Goal: Use online tool/utility: Utilize a website feature to perform a specific function

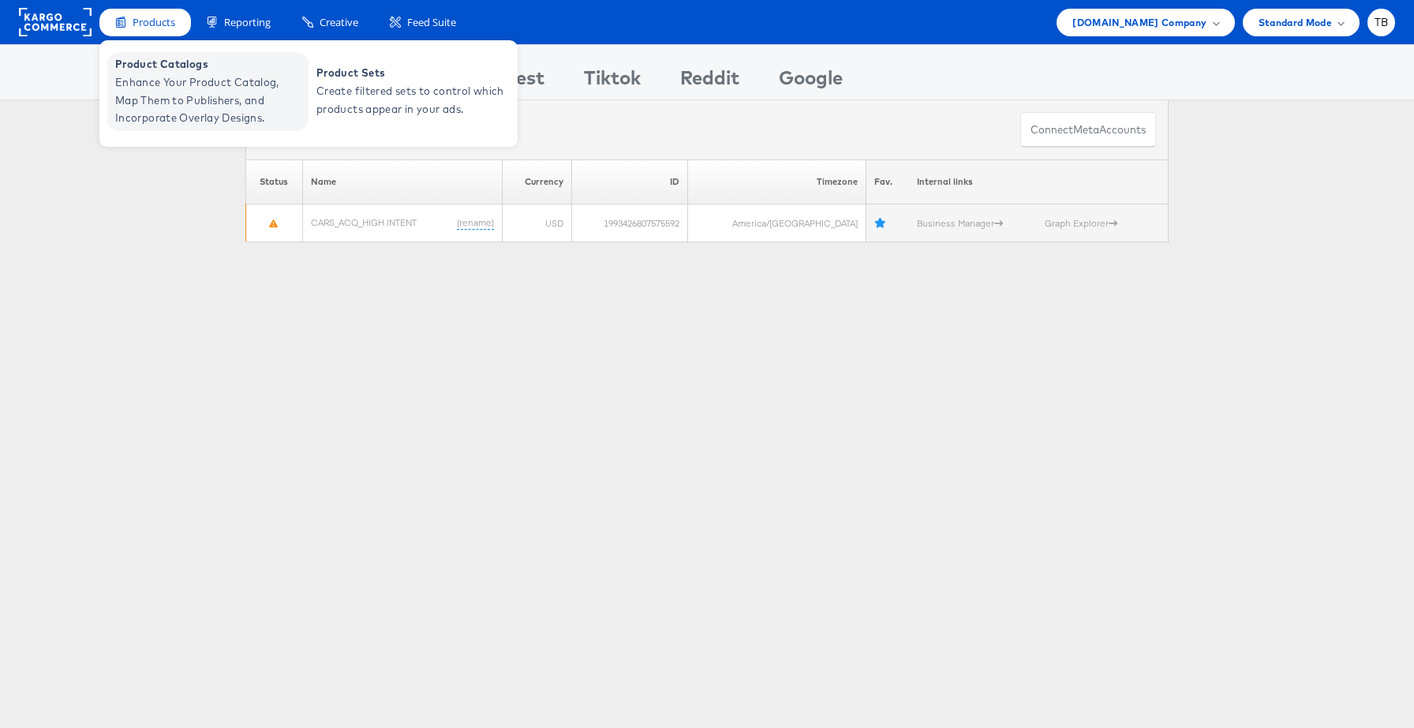
click at [160, 84] on span "Enhance Your Product Catalog, Map Them to Publishers, and Incorporate Overlay D…" at bounding box center [209, 100] width 189 height 54
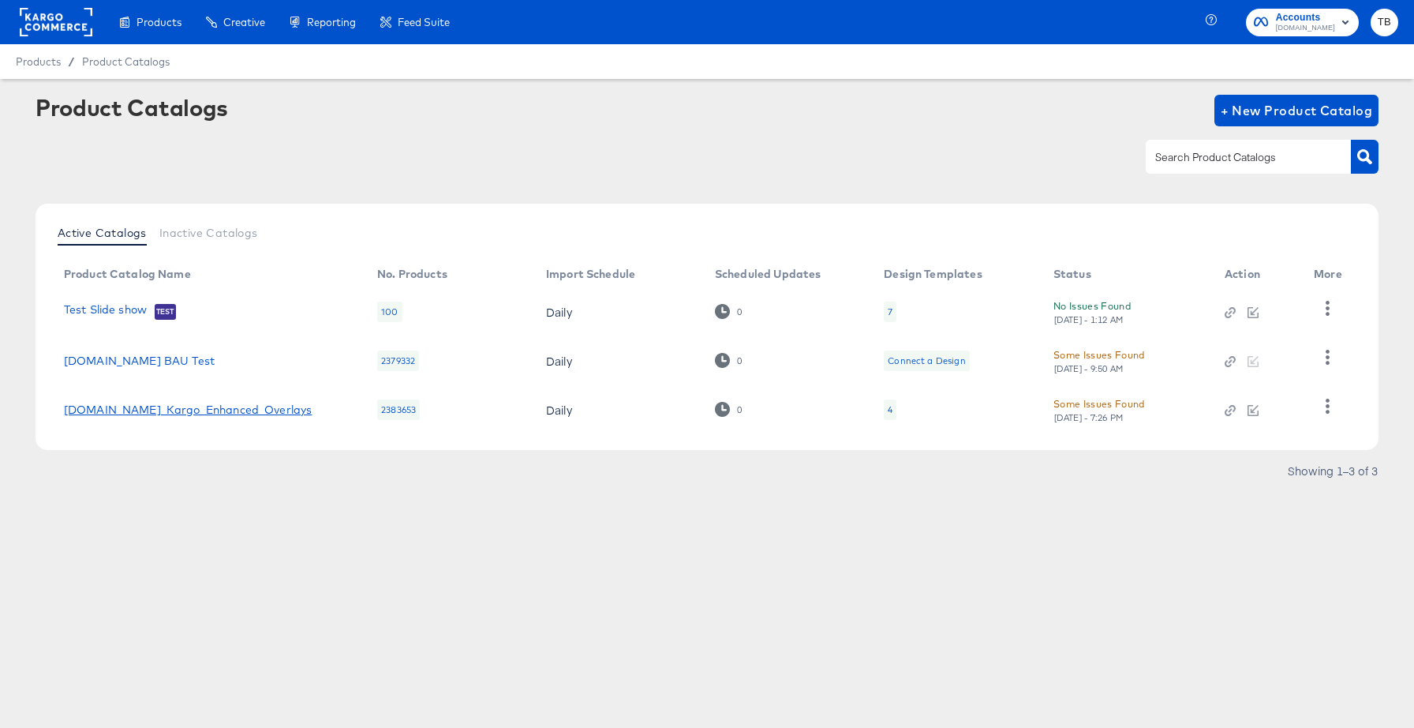
click at [240, 406] on link "[DOMAIN_NAME]_Kargo_Enhanced_Overlays" at bounding box center [188, 409] width 249 height 13
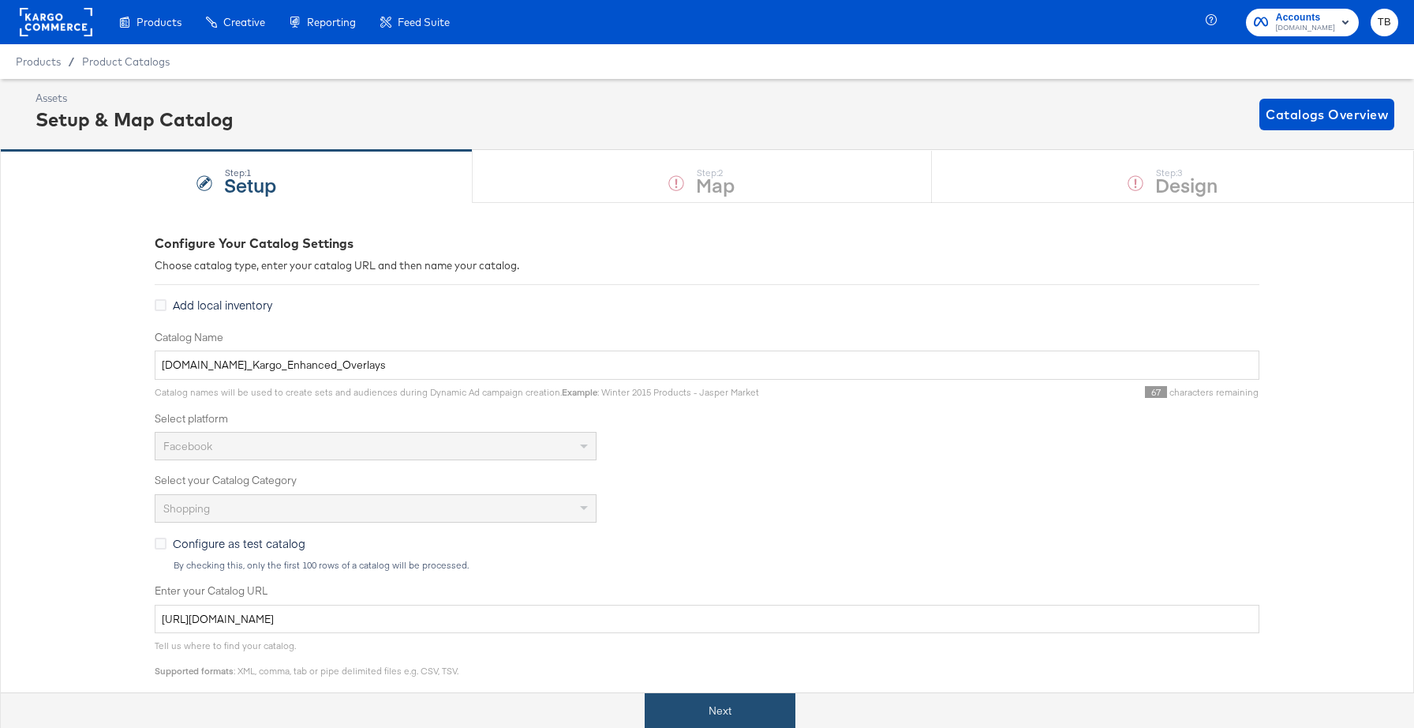
click at [705, 700] on button "Next" at bounding box center [720, 711] width 151 height 36
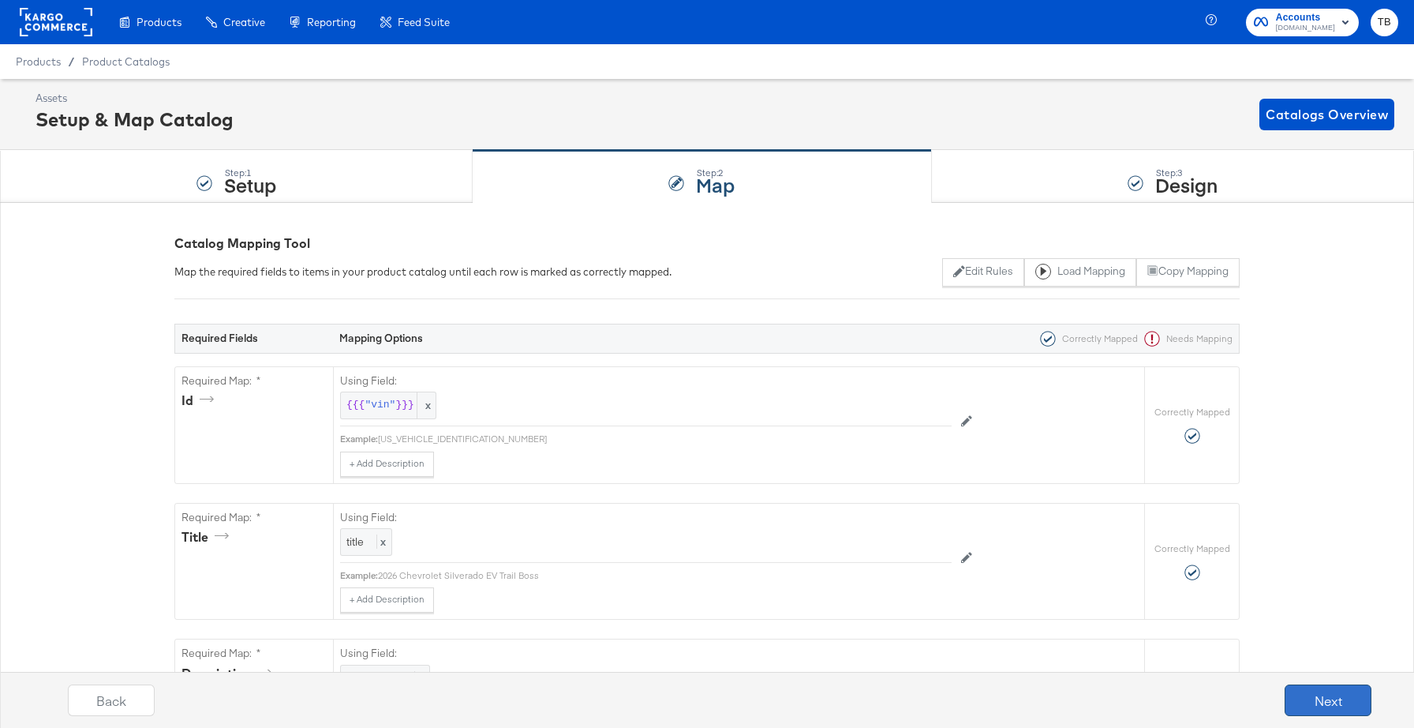
click at [1337, 695] on button "Next" at bounding box center [1328, 700] width 87 height 32
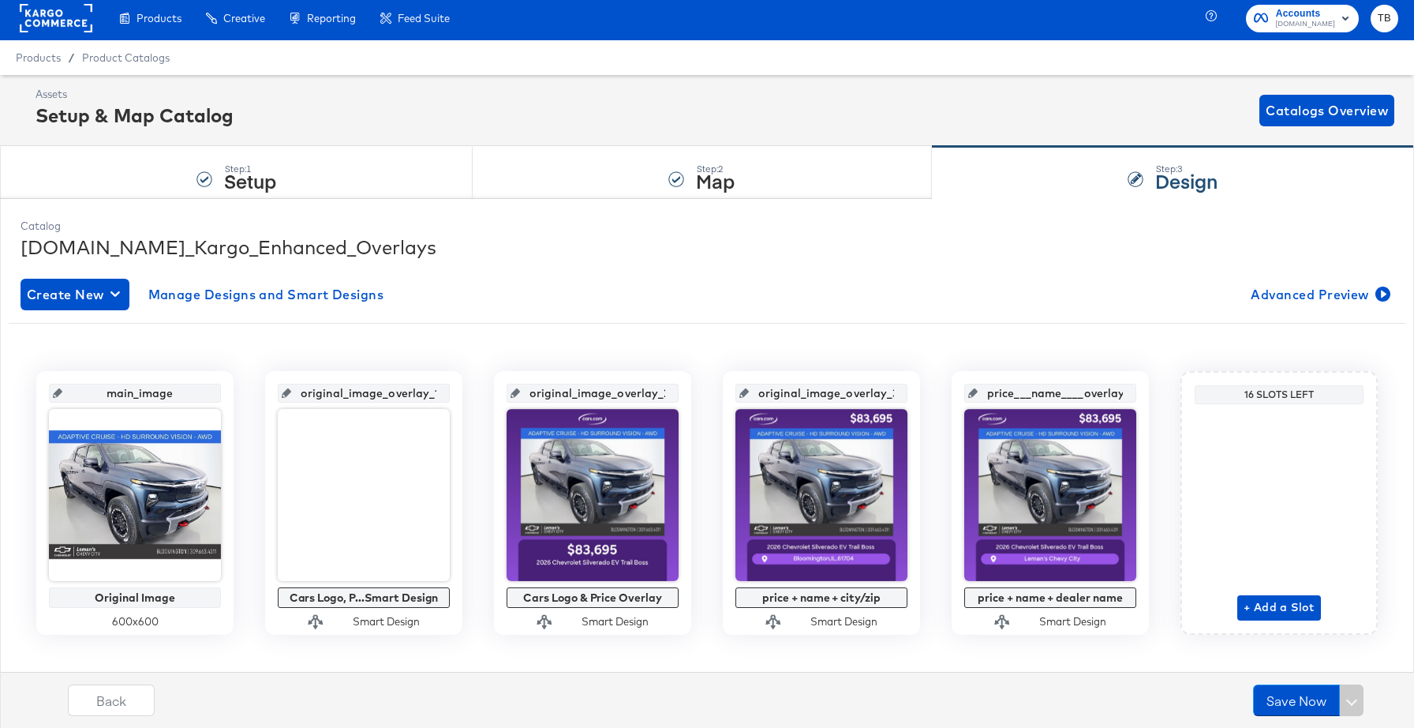
scroll to position [24, 0]
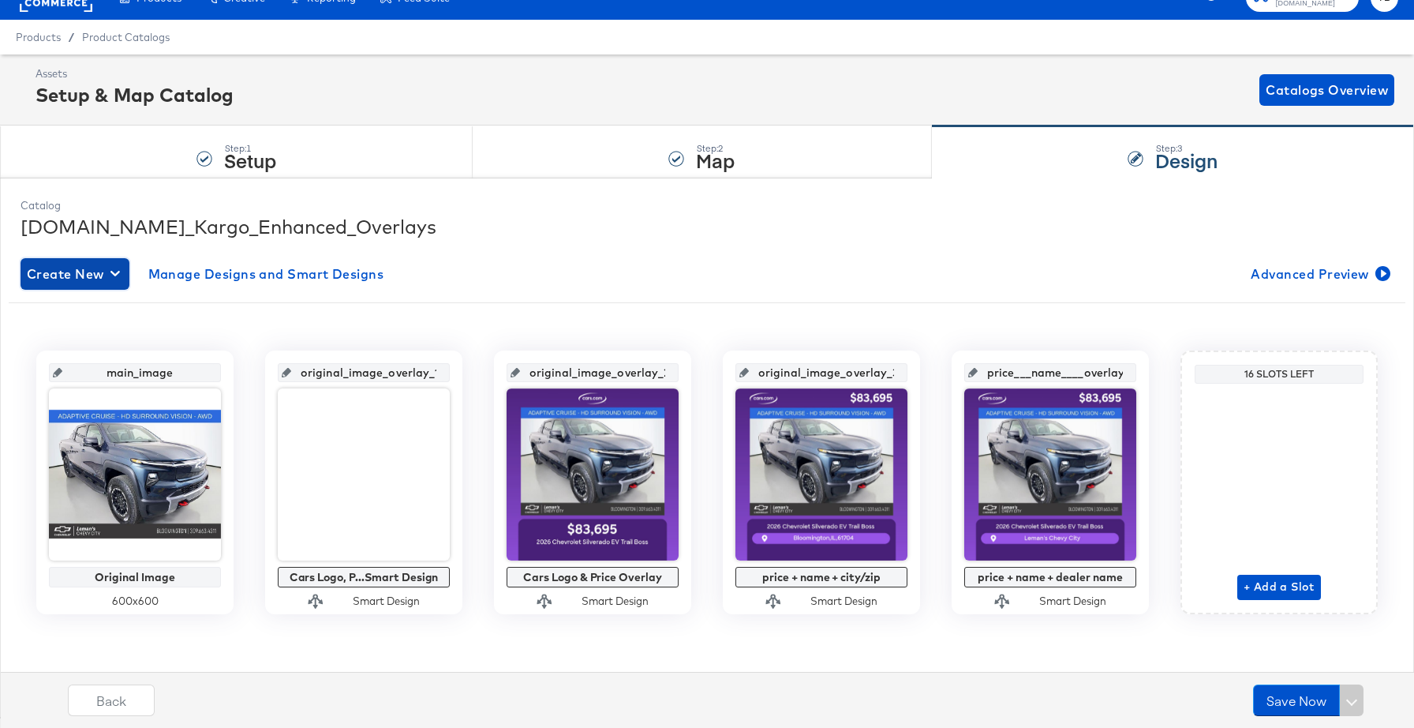
click at [78, 283] on span "Create New" at bounding box center [75, 274] width 96 height 22
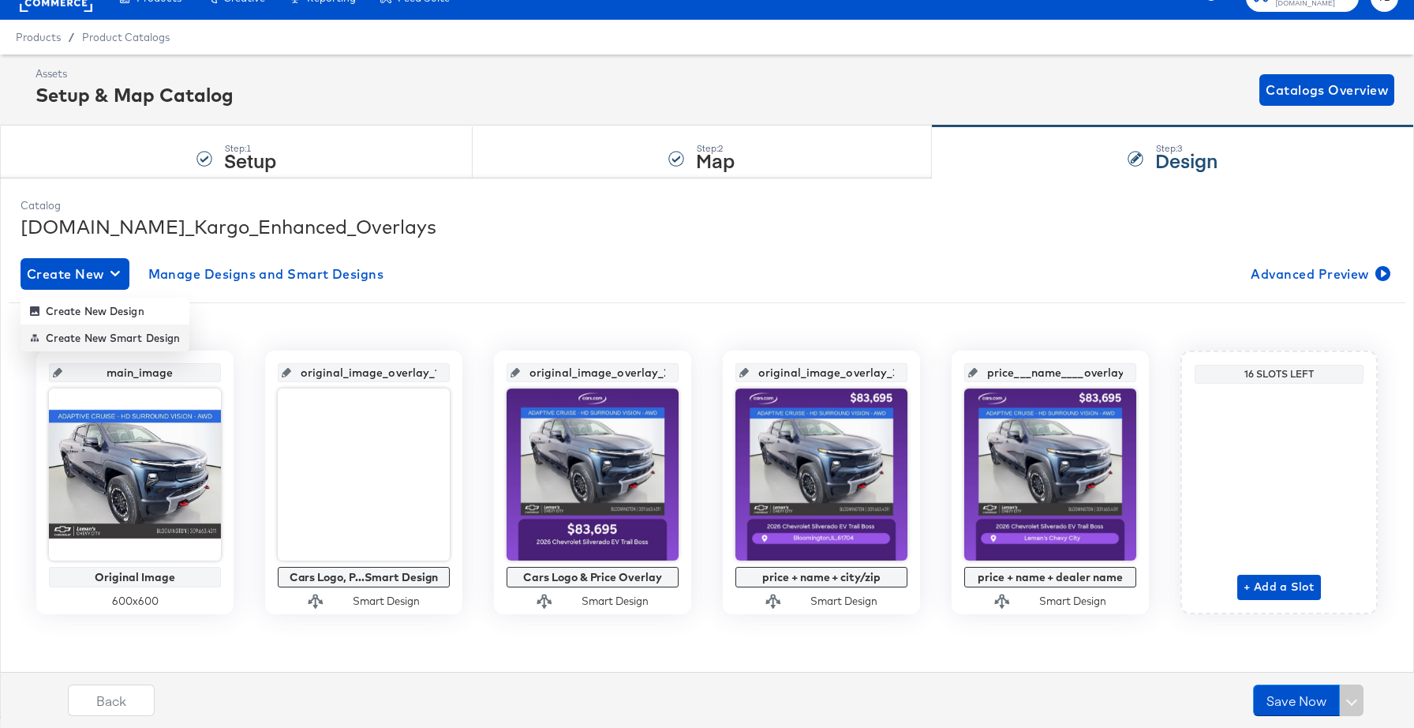
click at [99, 343] on div "Create New Smart Design" at bounding box center [105, 338] width 150 height 13
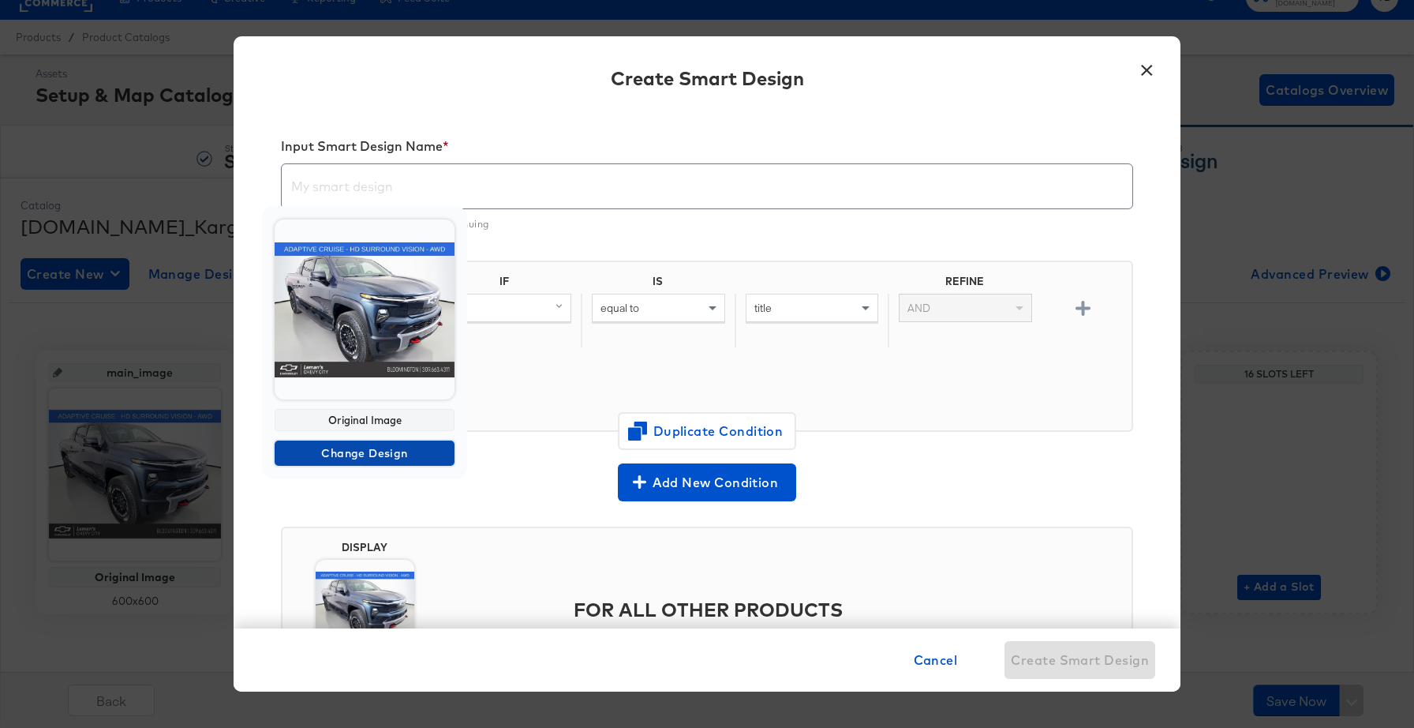
click at [369, 455] on span "Change Design" at bounding box center [364, 454] width 167 height 20
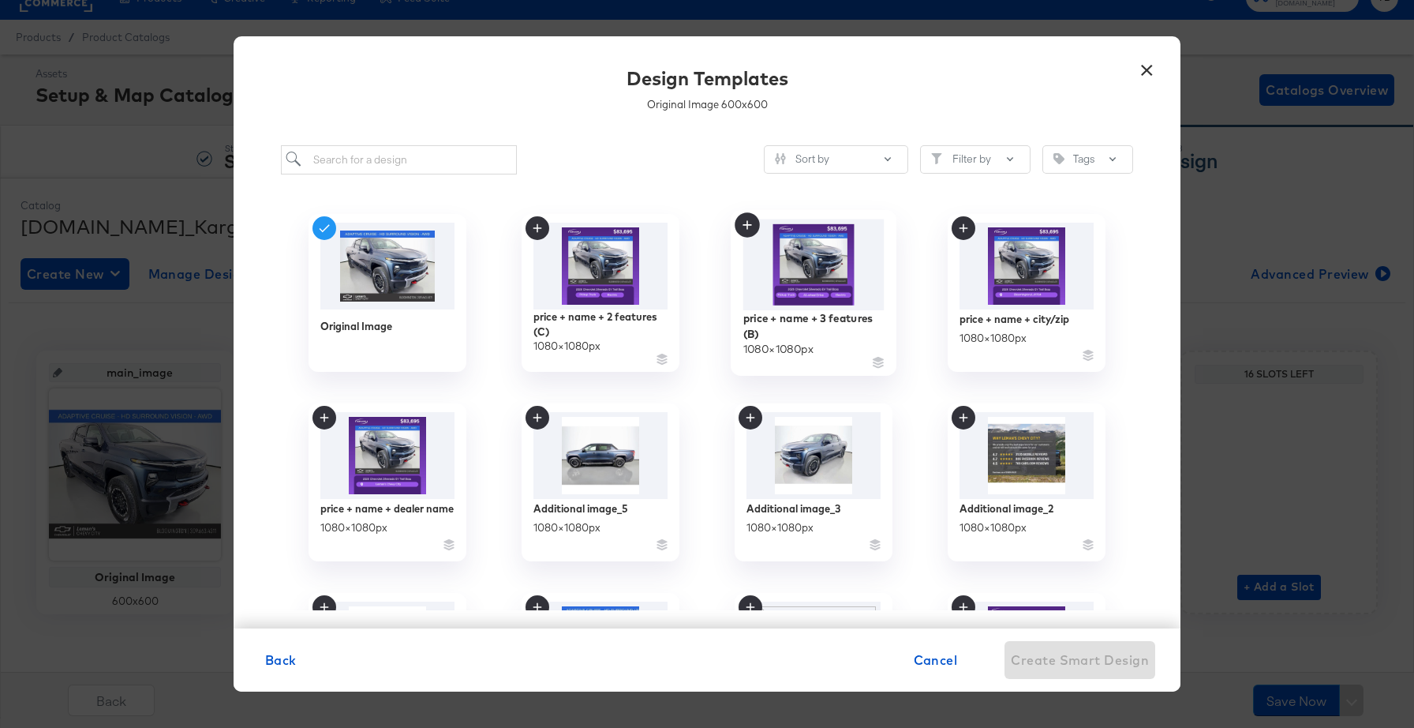
click at [826, 285] on img at bounding box center [814, 264] width 141 height 91
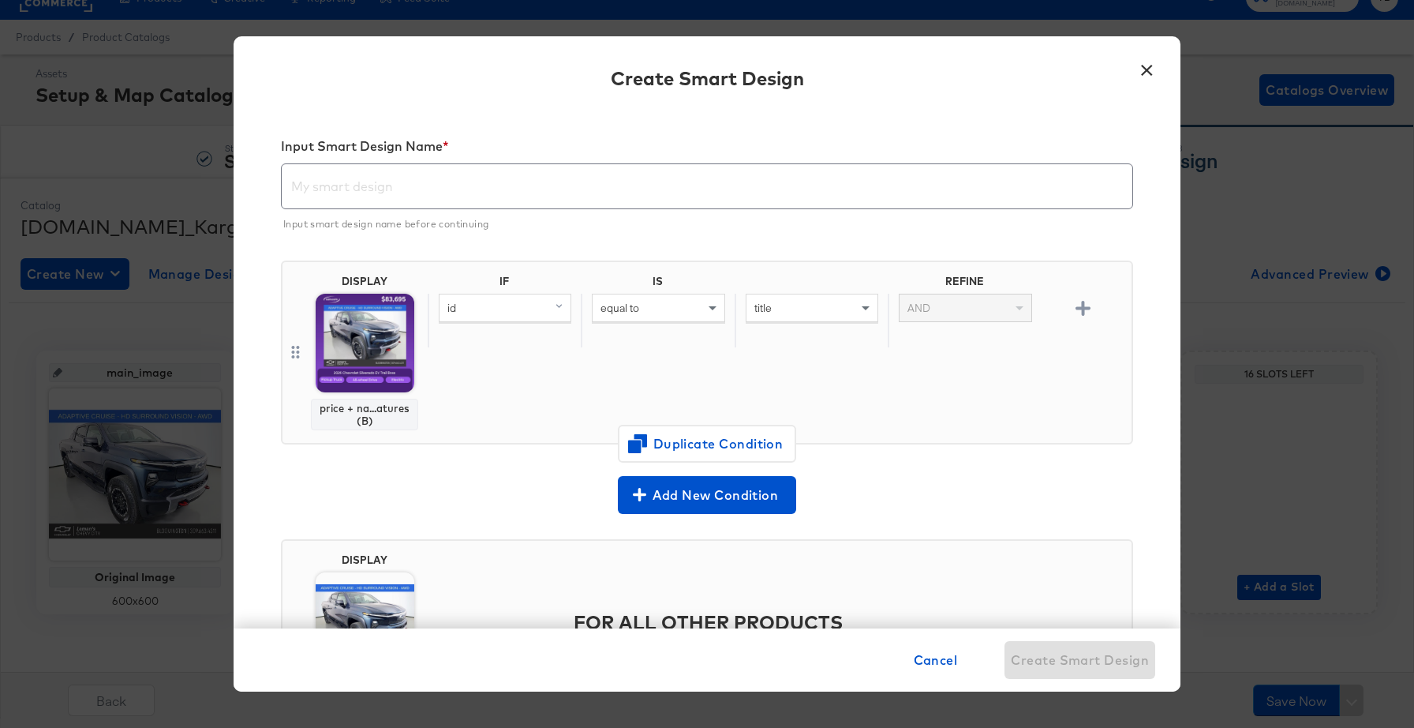
click at [541, 308] on div "id" at bounding box center [505, 307] width 131 height 27
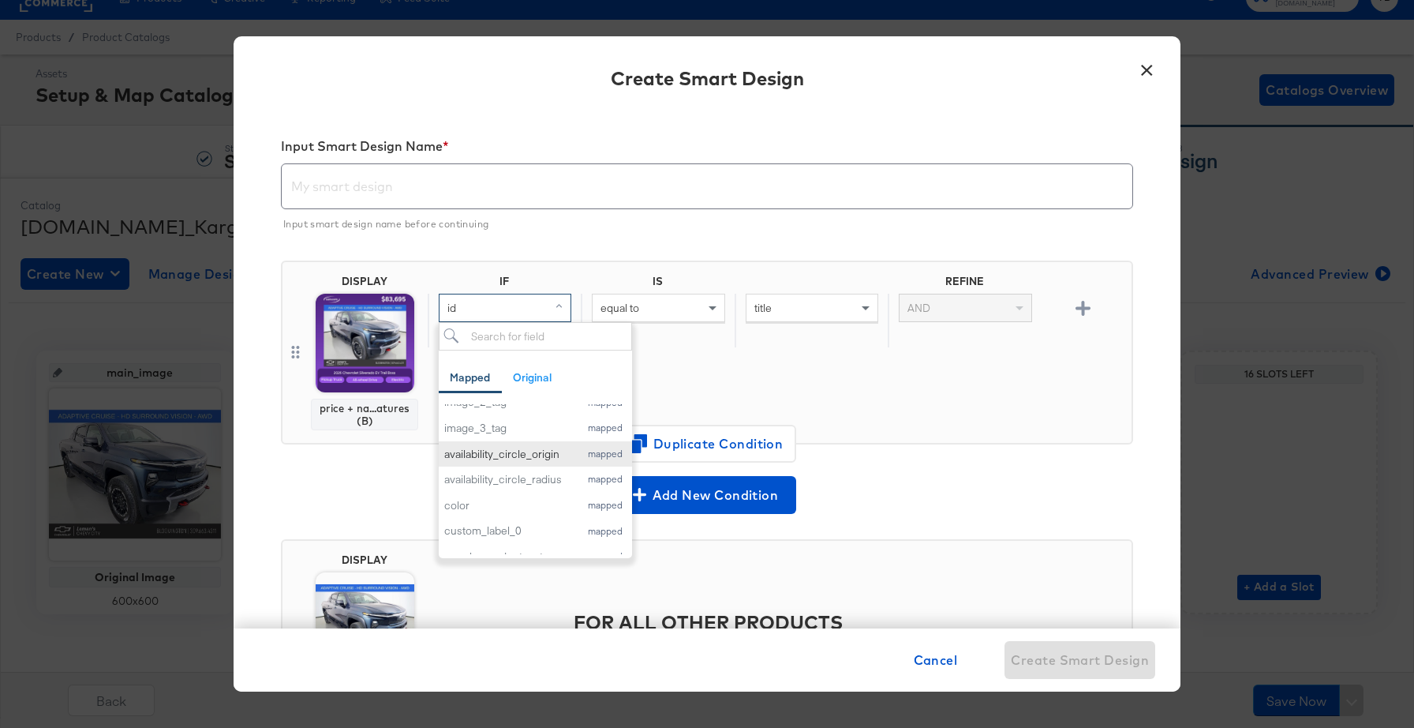
scroll to position [323, 0]
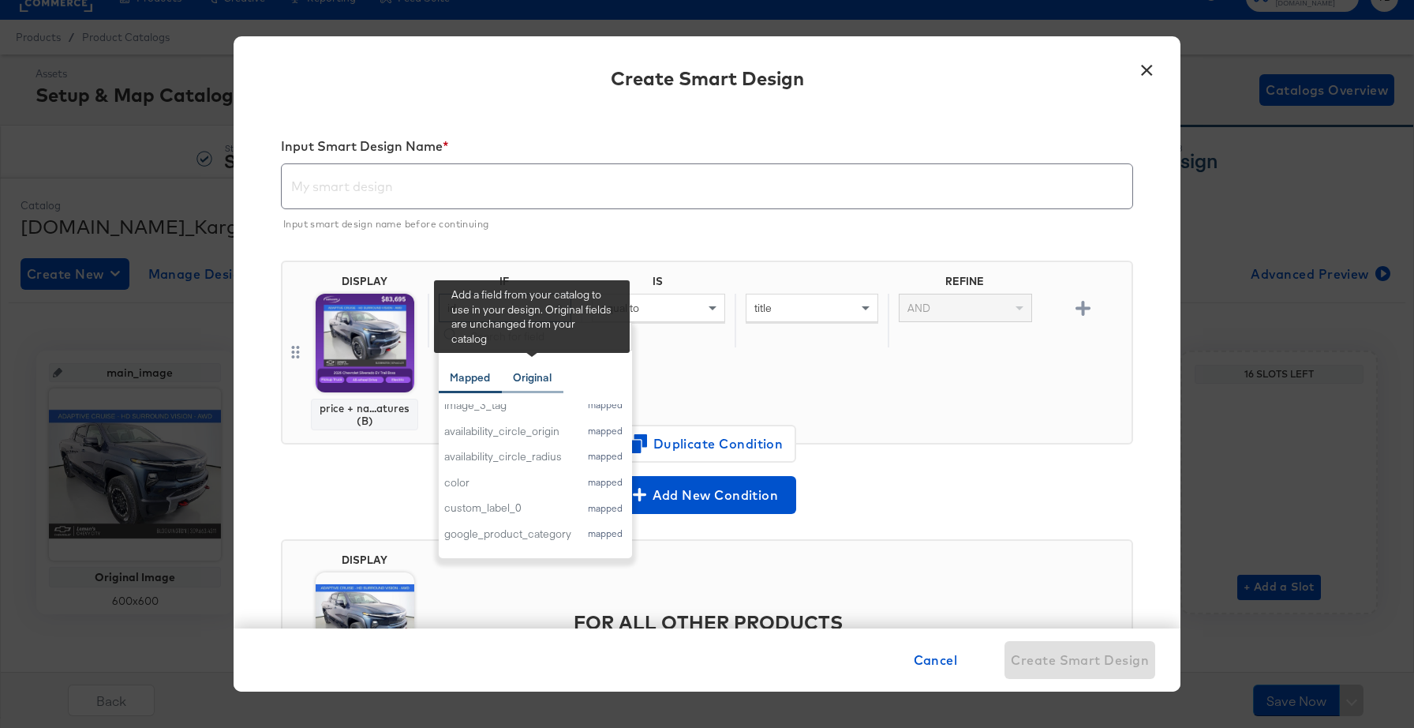
click at [531, 372] on div "Original" at bounding box center [532, 377] width 39 height 15
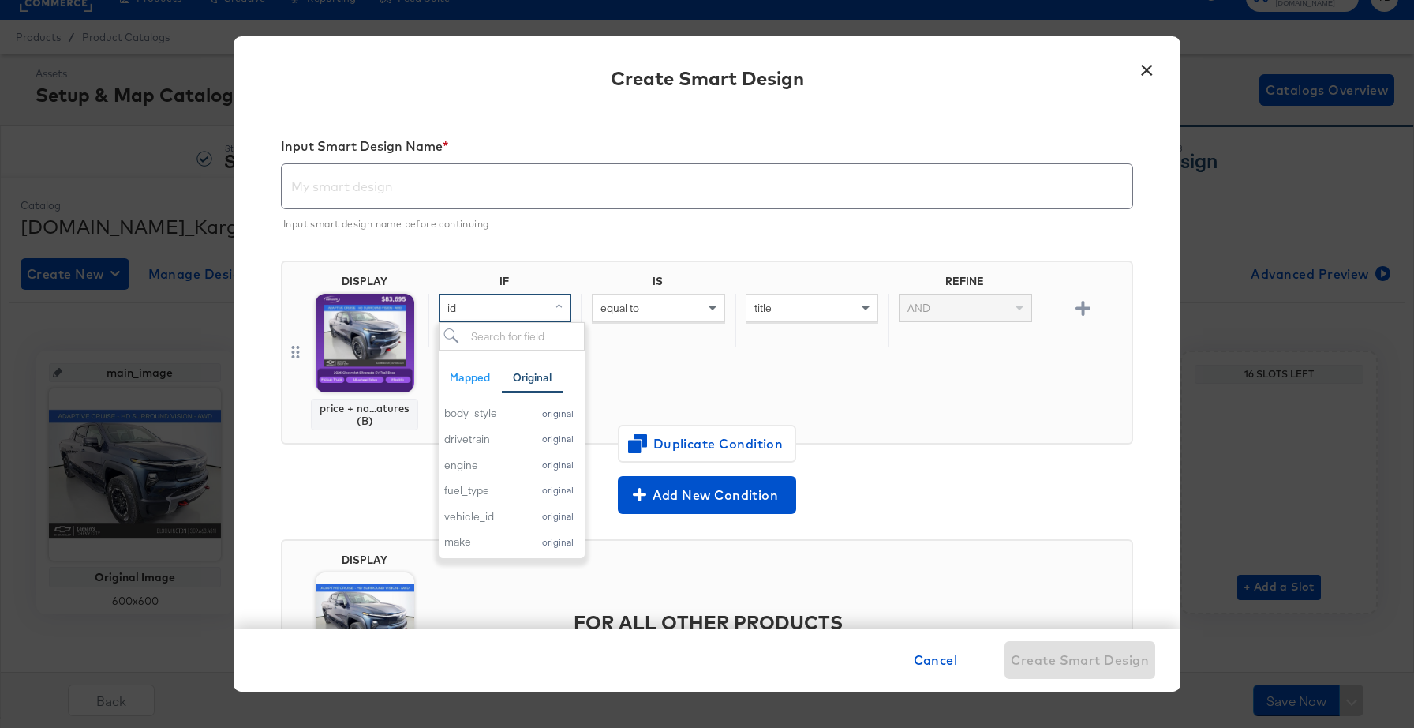
scroll to position [0, 0]
click at [479, 448] on div "body_style" at bounding box center [484, 442] width 80 height 15
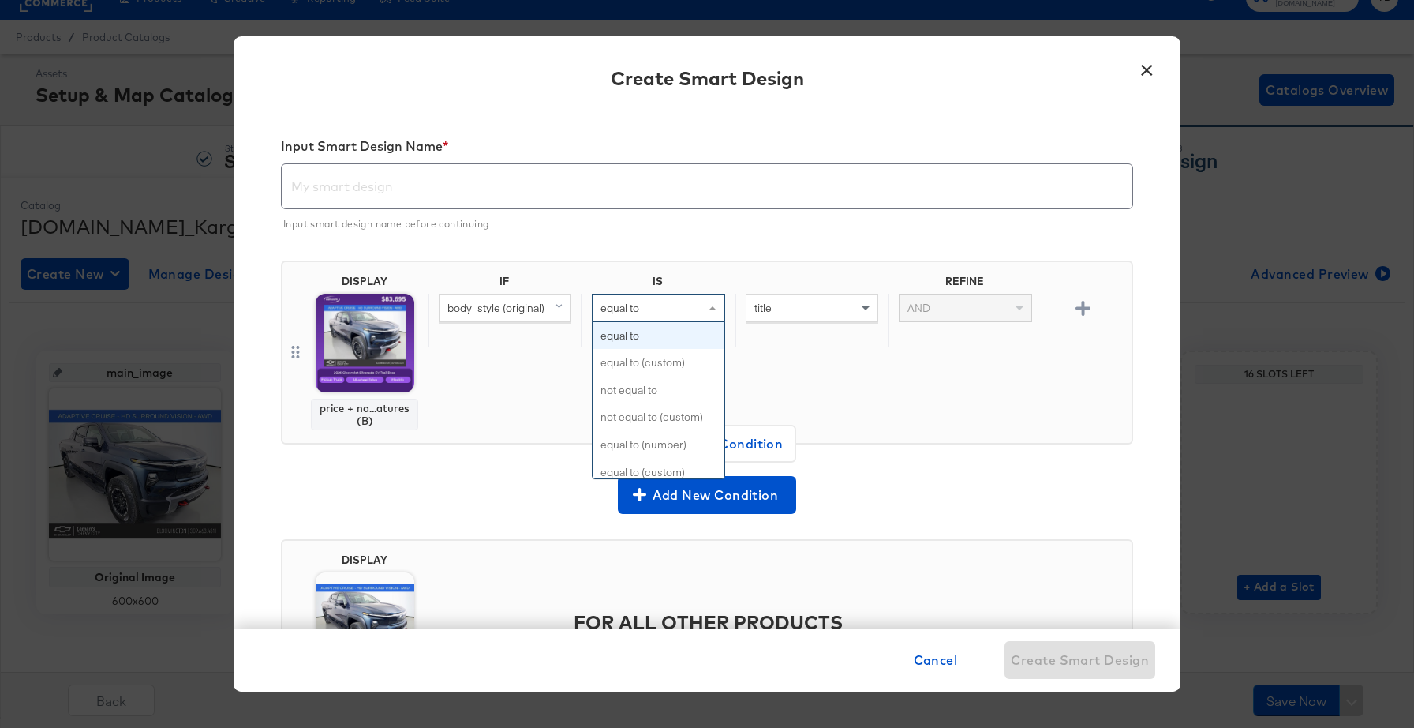
click at [683, 305] on div "equal to" at bounding box center [658, 307] width 131 height 27
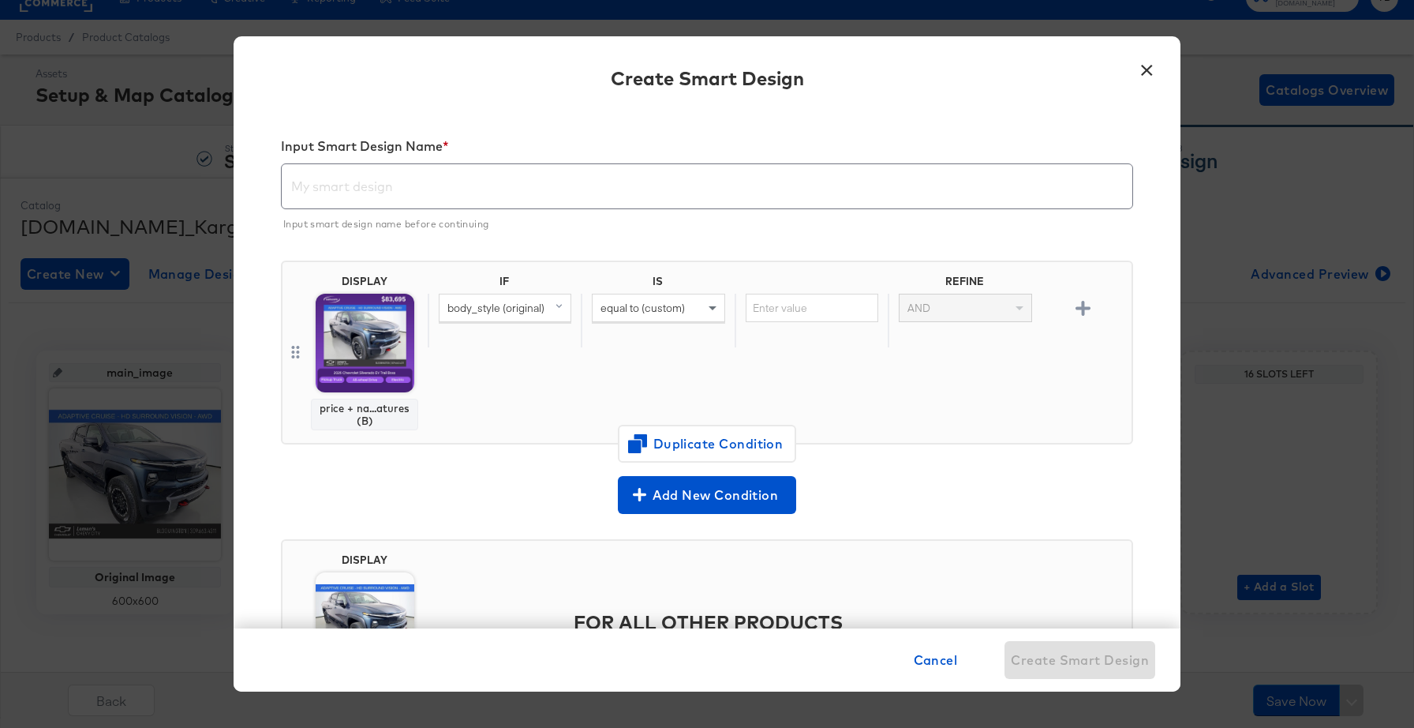
click at [836, 373] on div "IF IS REFINE body_style (original) equal to (custom) AND" at bounding box center [777, 352] width 698 height 155
click at [1080, 308] on icon "button" at bounding box center [1083, 308] width 15 height 15
click at [1006, 305] on div "AND" at bounding box center [965, 307] width 131 height 27
click at [513, 366] on span "body_style (original)" at bounding box center [496, 362] width 97 height 14
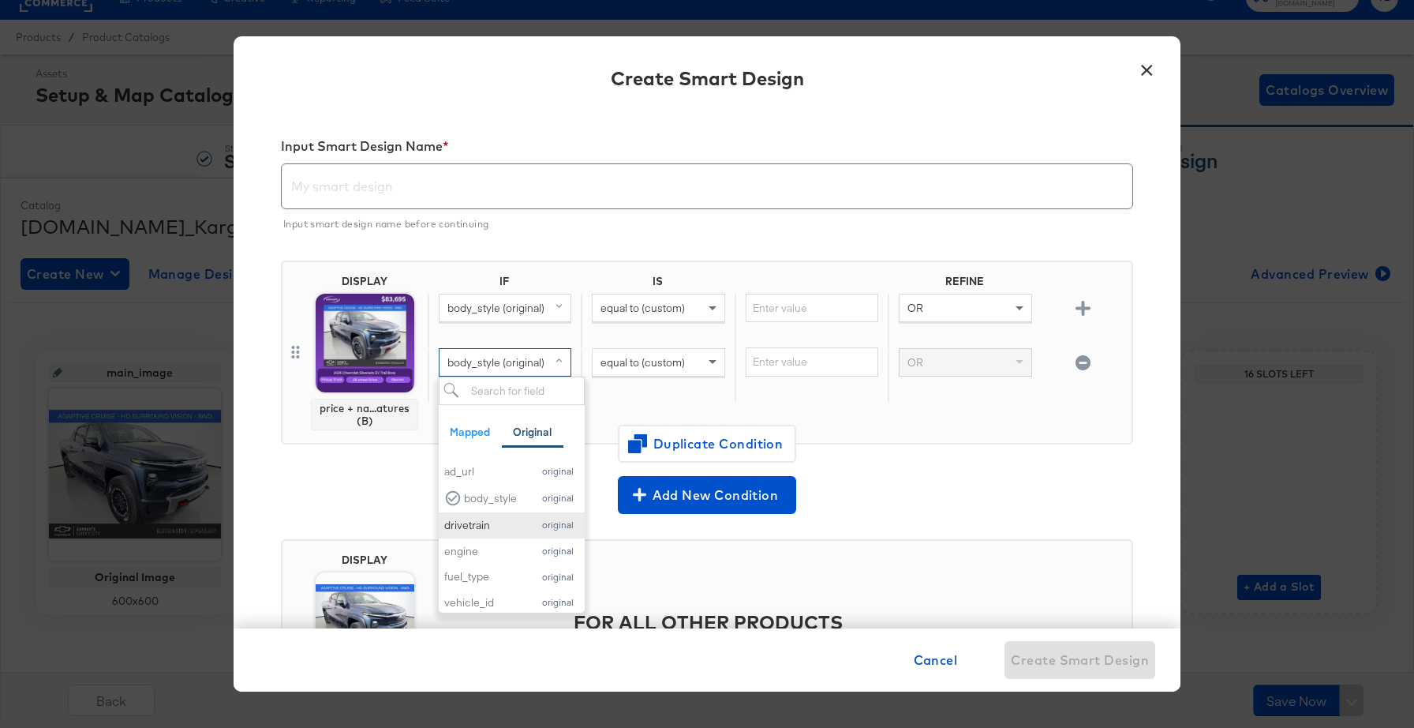
click at [478, 527] on div "drivetrain" at bounding box center [484, 525] width 80 height 15
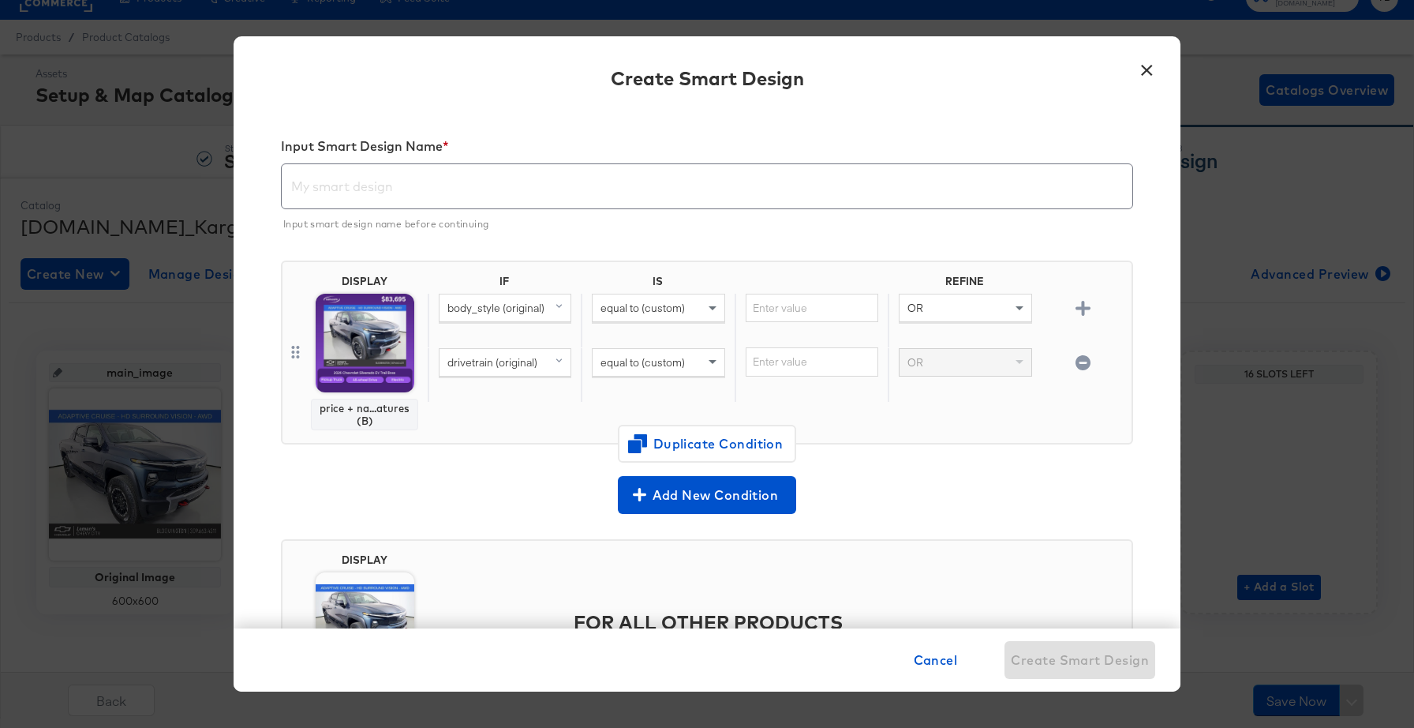
click at [1010, 364] on div "OR" at bounding box center [965, 362] width 131 height 27
click at [1089, 309] on icon "button" at bounding box center [1083, 308] width 15 height 15
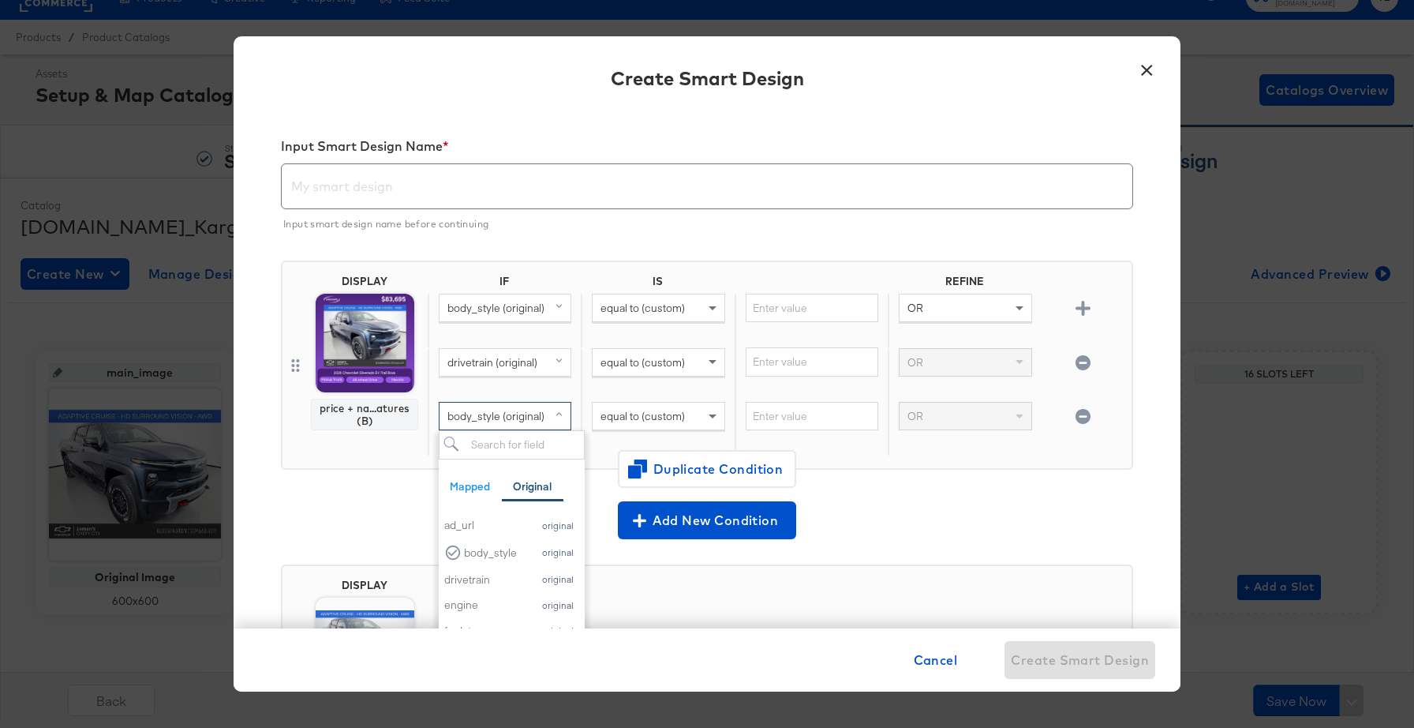
click at [527, 414] on span "body_style (original)" at bounding box center [496, 416] width 97 height 14
click at [501, 538] on div "fuel_type" at bounding box center [484, 540] width 80 height 15
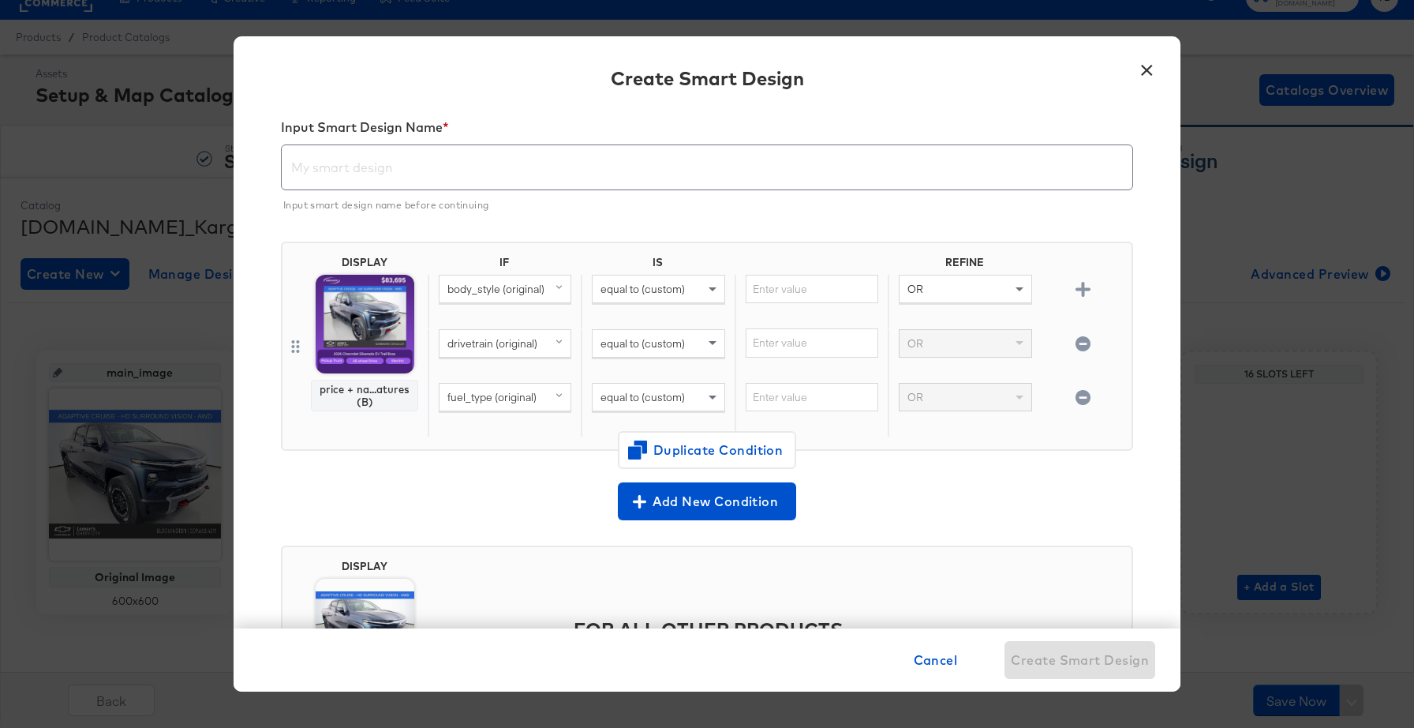
scroll to position [21, 0]
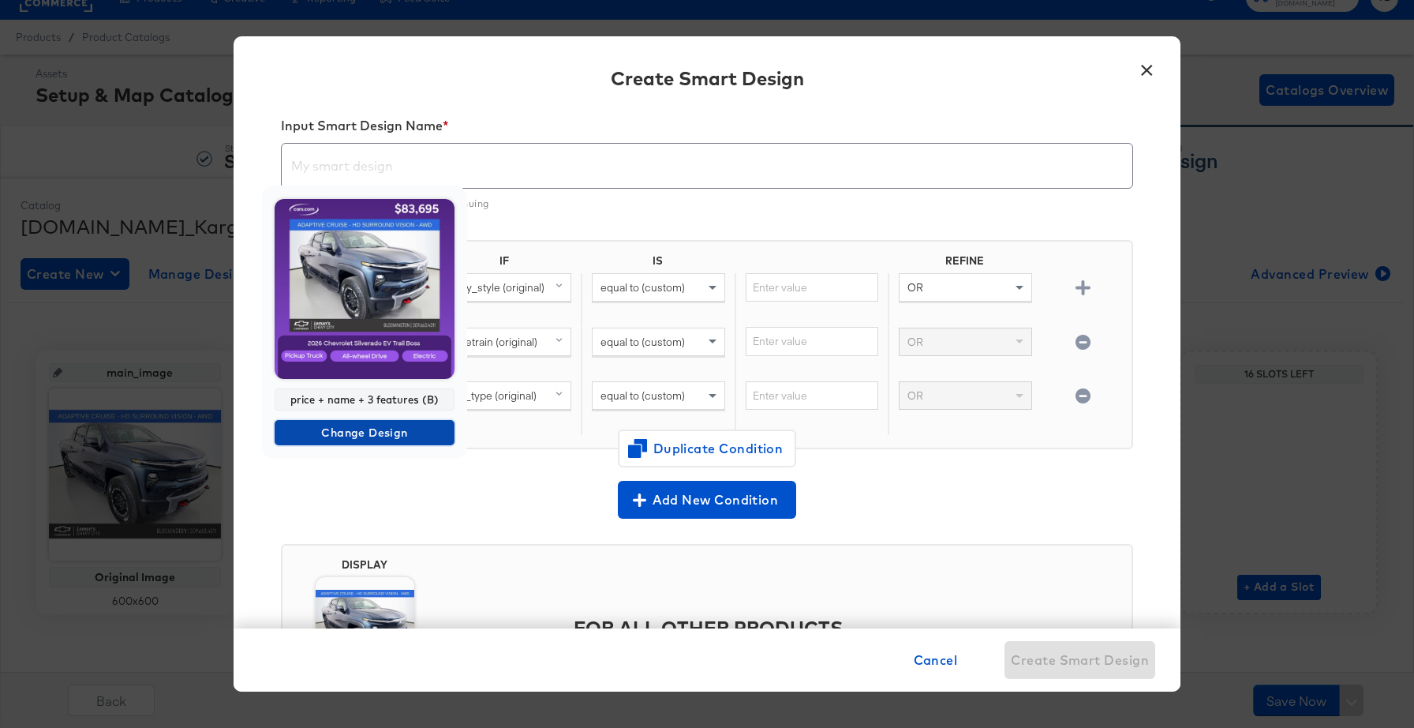
click at [366, 432] on span "Change Design" at bounding box center [364, 433] width 167 height 20
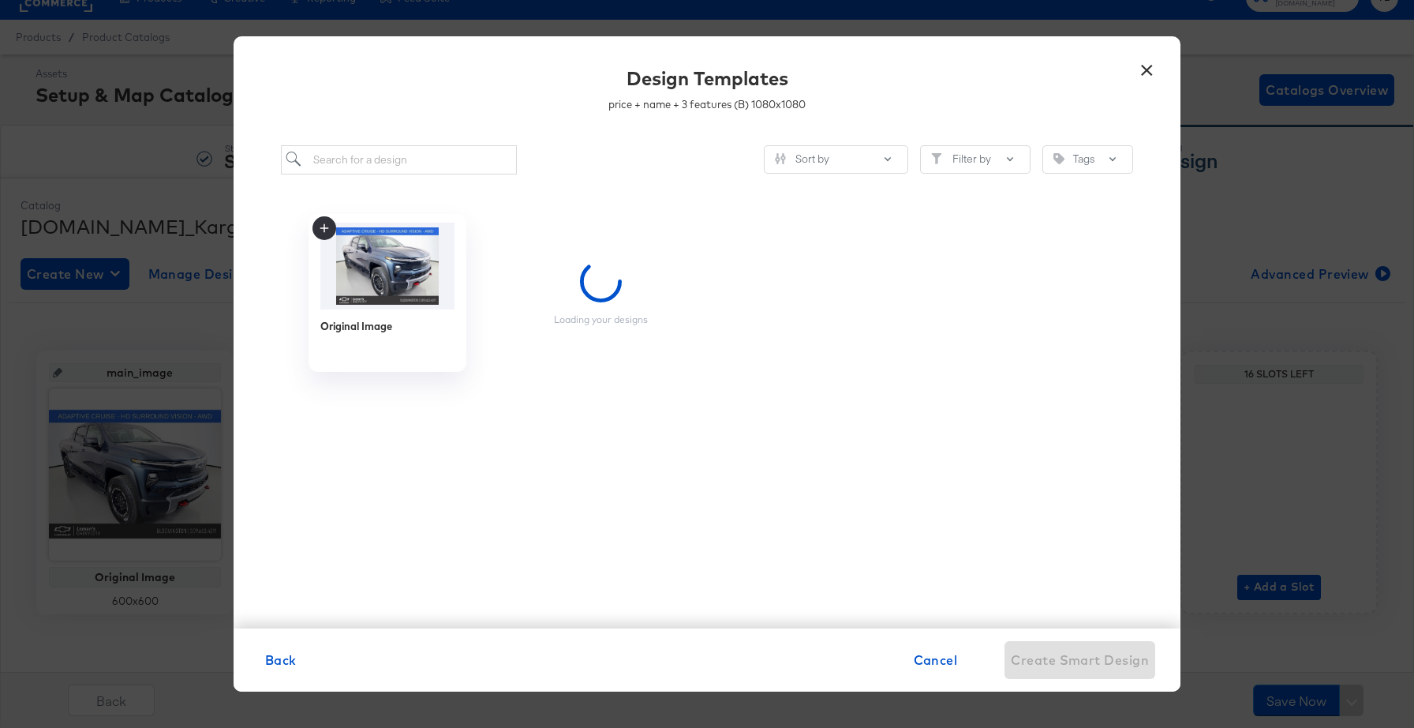
scroll to position [0, 0]
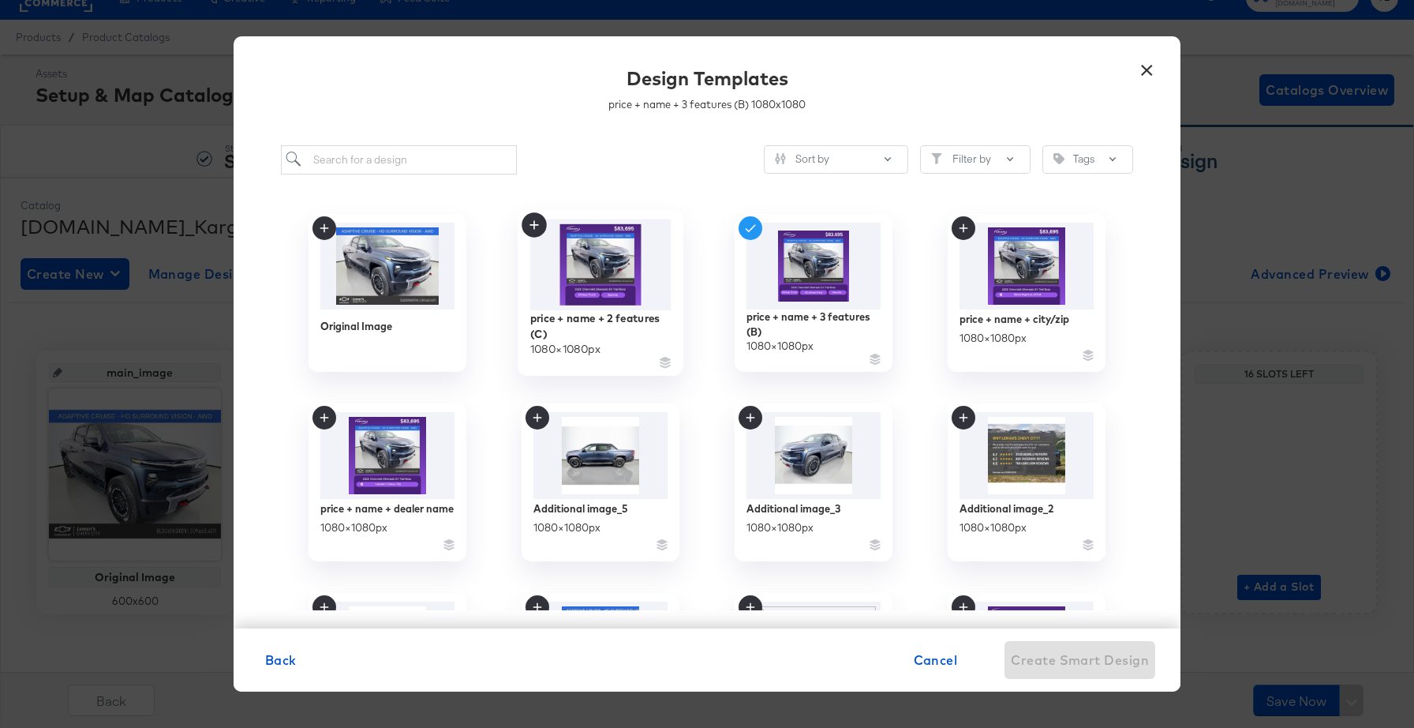
click at [631, 292] on img at bounding box center [600, 264] width 141 height 91
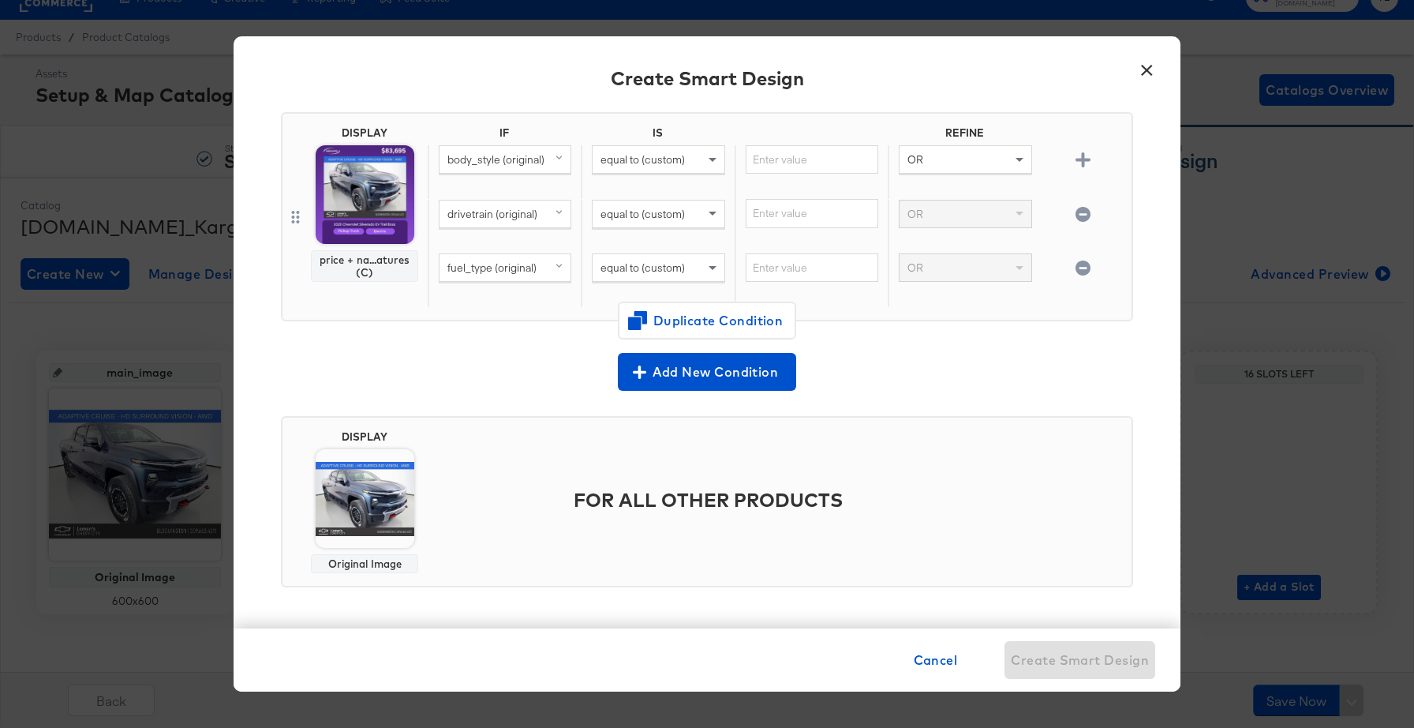
scroll to position [102, 0]
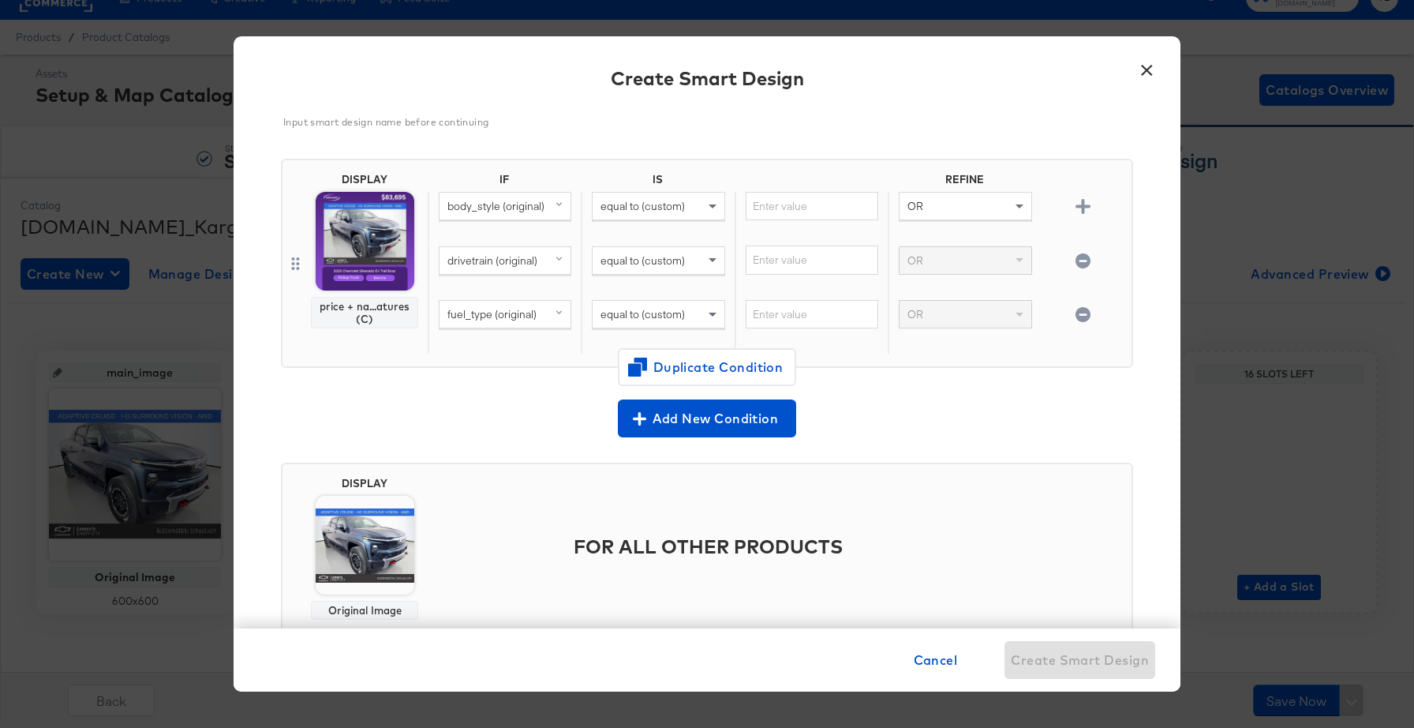
click at [694, 205] on div "equal to (custom)" at bounding box center [658, 206] width 131 height 27
click at [706, 260] on span at bounding box center [715, 260] width 20 height 27
click at [709, 315] on span at bounding box center [713, 315] width 8 height 6
click at [793, 266] on div "id" at bounding box center [812, 259] width 131 height 27
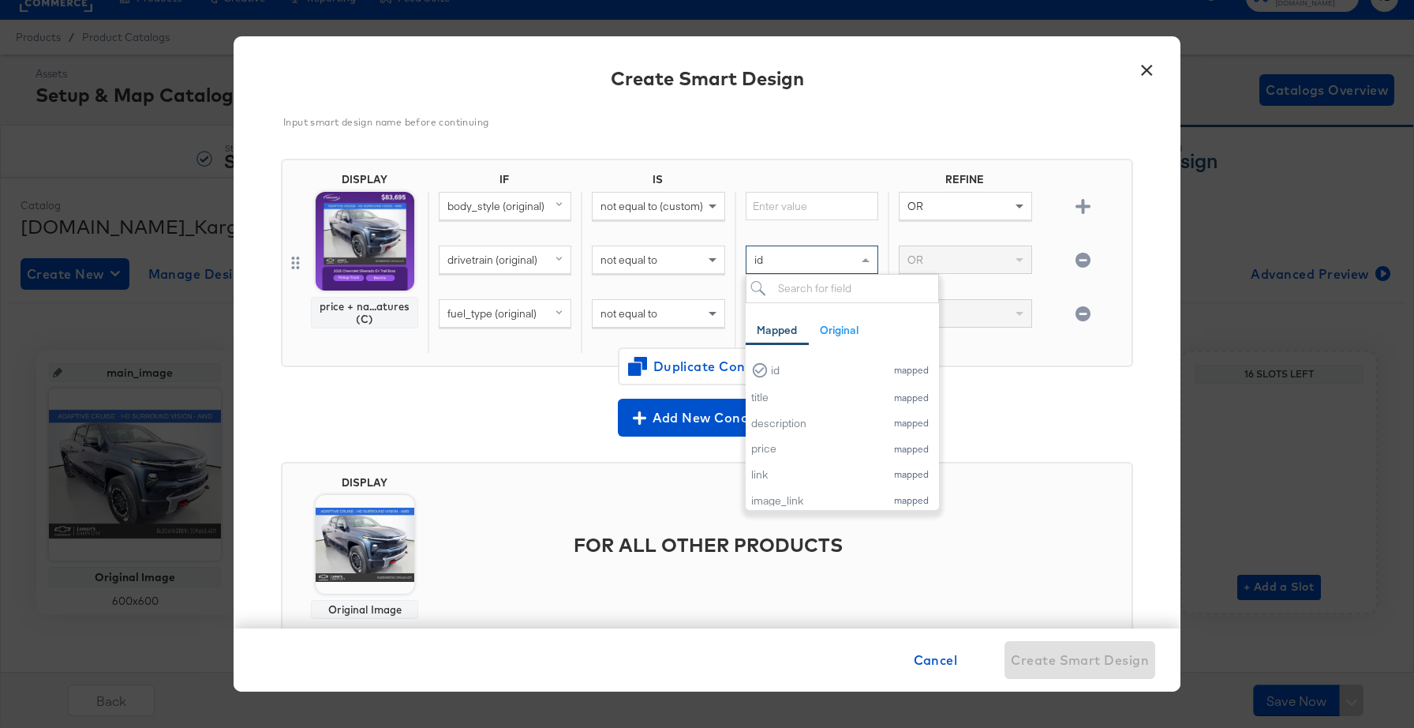
click at [655, 245] on div "not equal to" at bounding box center [658, 259] width 133 height 28
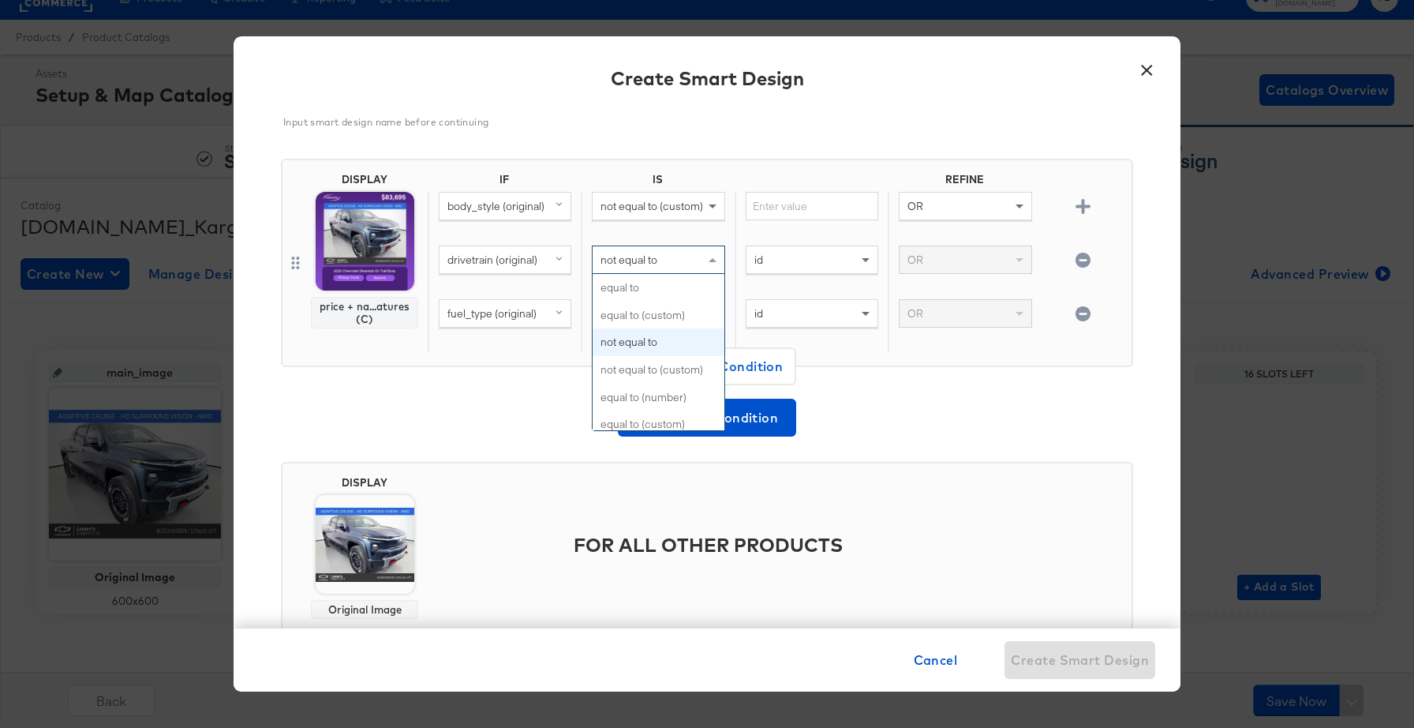
scroll to position [54, 0]
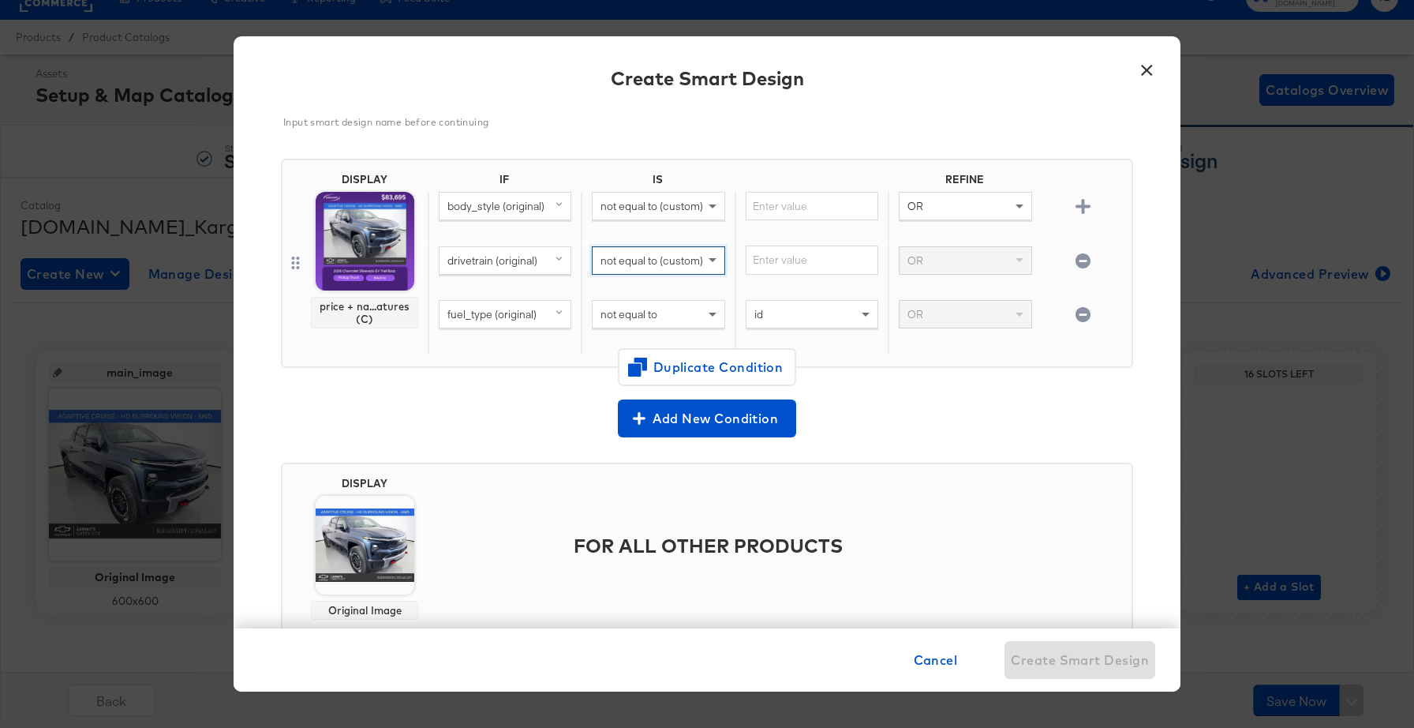
click at [680, 305] on div "not equal to" at bounding box center [658, 314] width 131 height 27
click at [377, 275] on img at bounding box center [365, 241] width 99 height 99
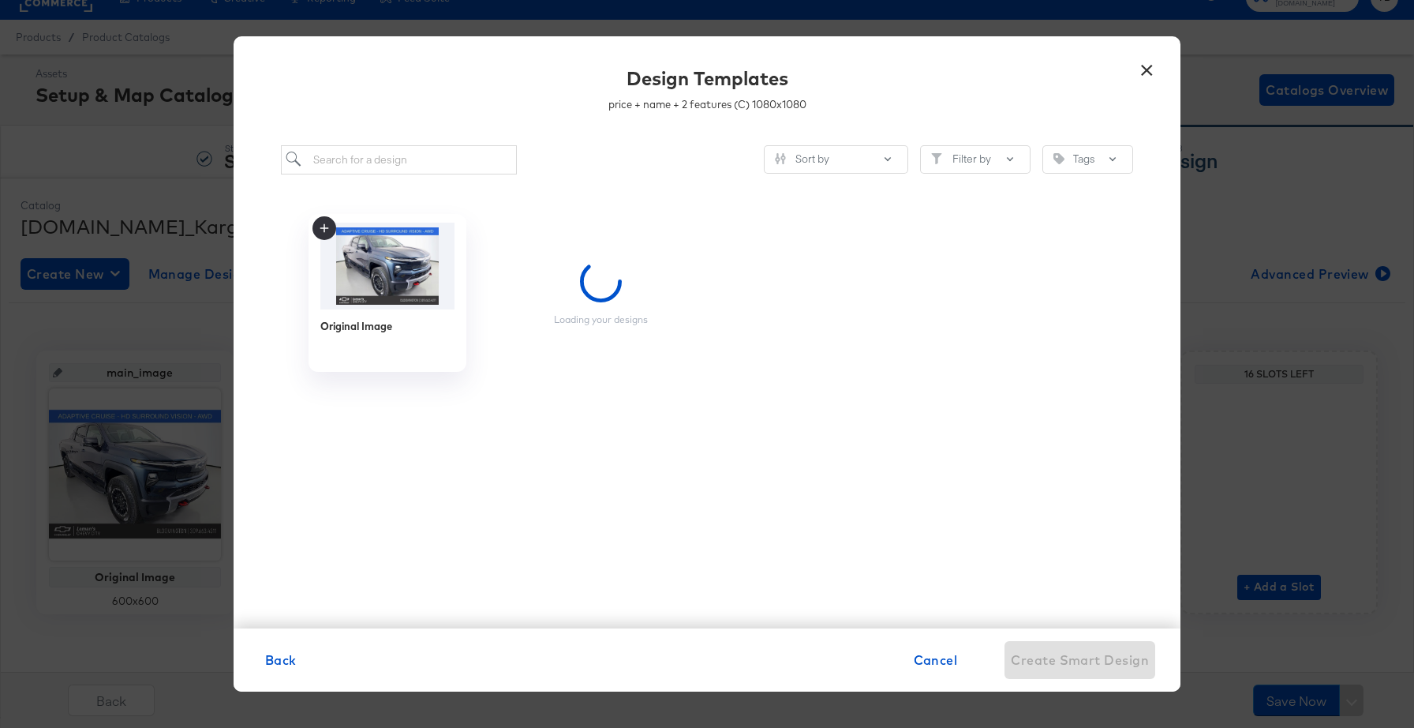
scroll to position [0, 0]
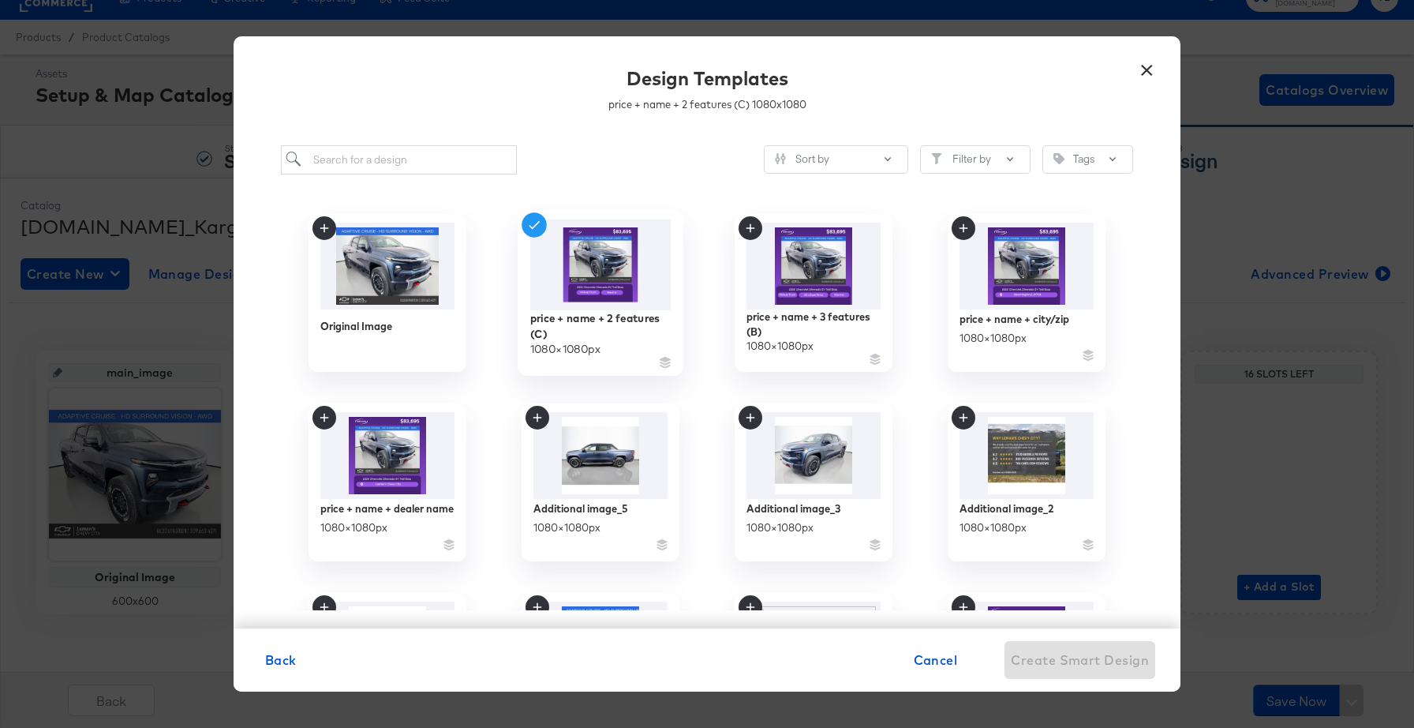
click at [629, 271] on img at bounding box center [600, 264] width 141 height 91
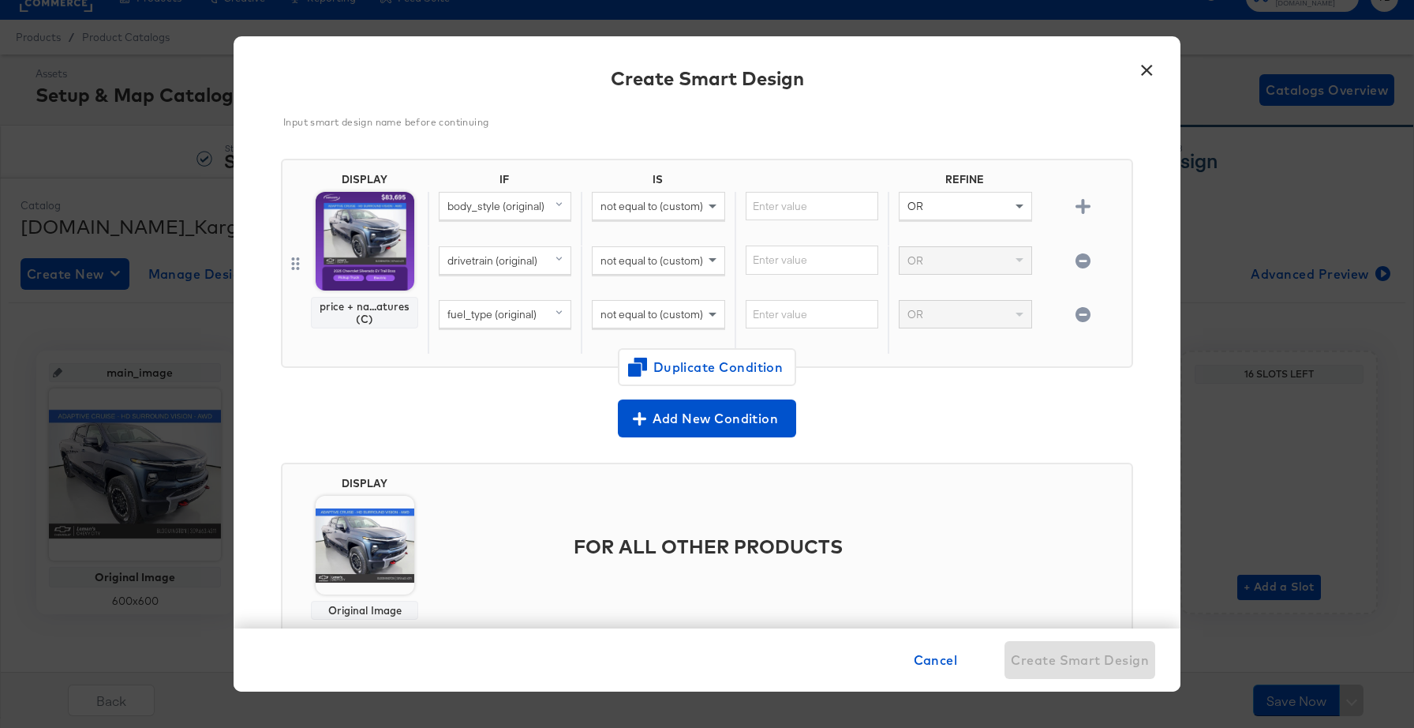
click at [382, 273] on body "Products Creative Reporting Feed Suite Accounts [DOMAIN_NAME] TB Products / Pro…" at bounding box center [707, 352] width 1414 height 753
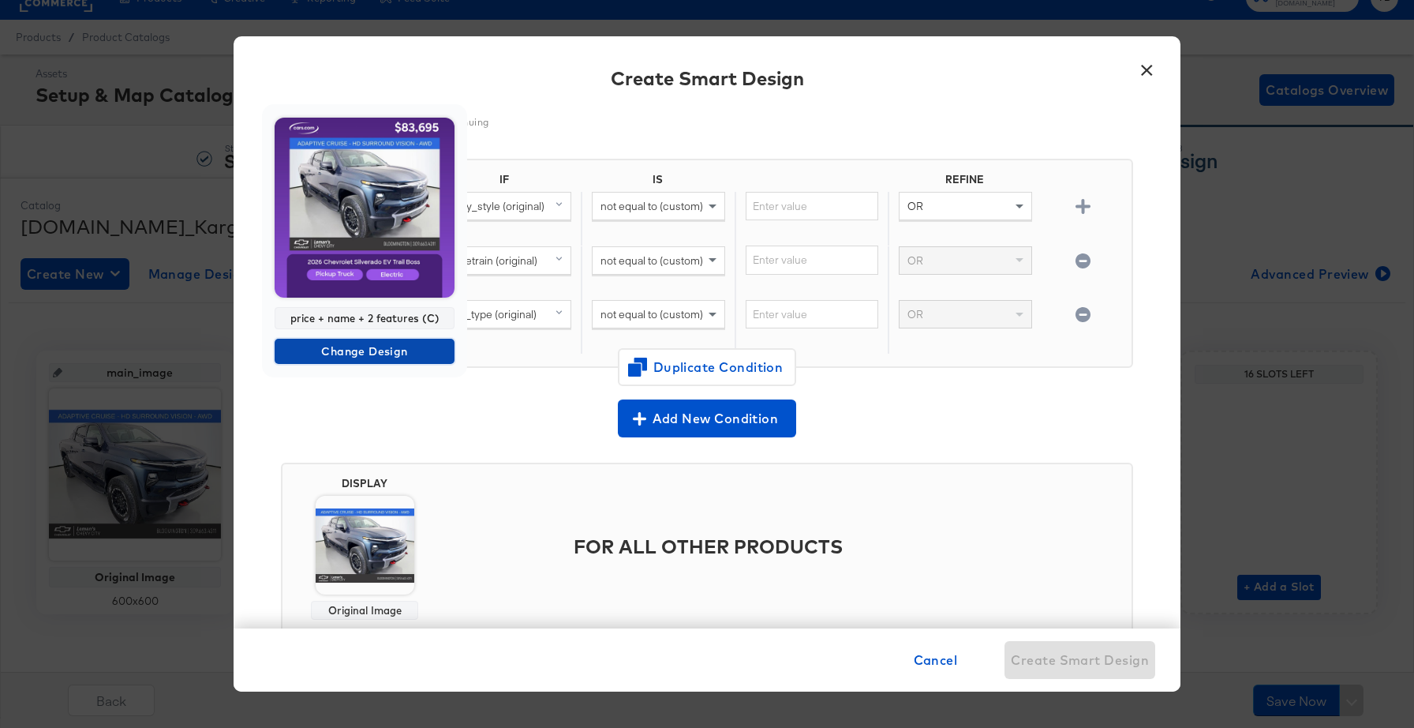
click at [373, 352] on span "Change Design" at bounding box center [364, 352] width 167 height 20
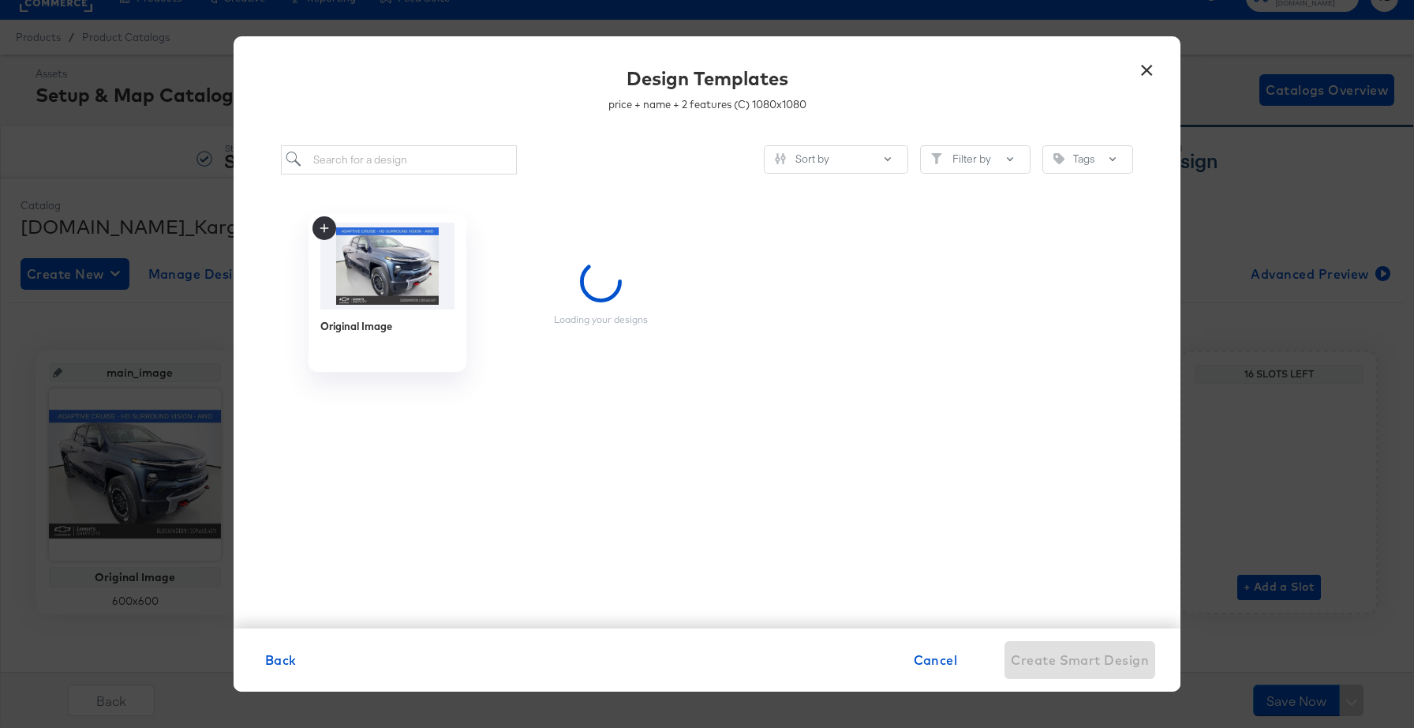
scroll to position [0, 0]
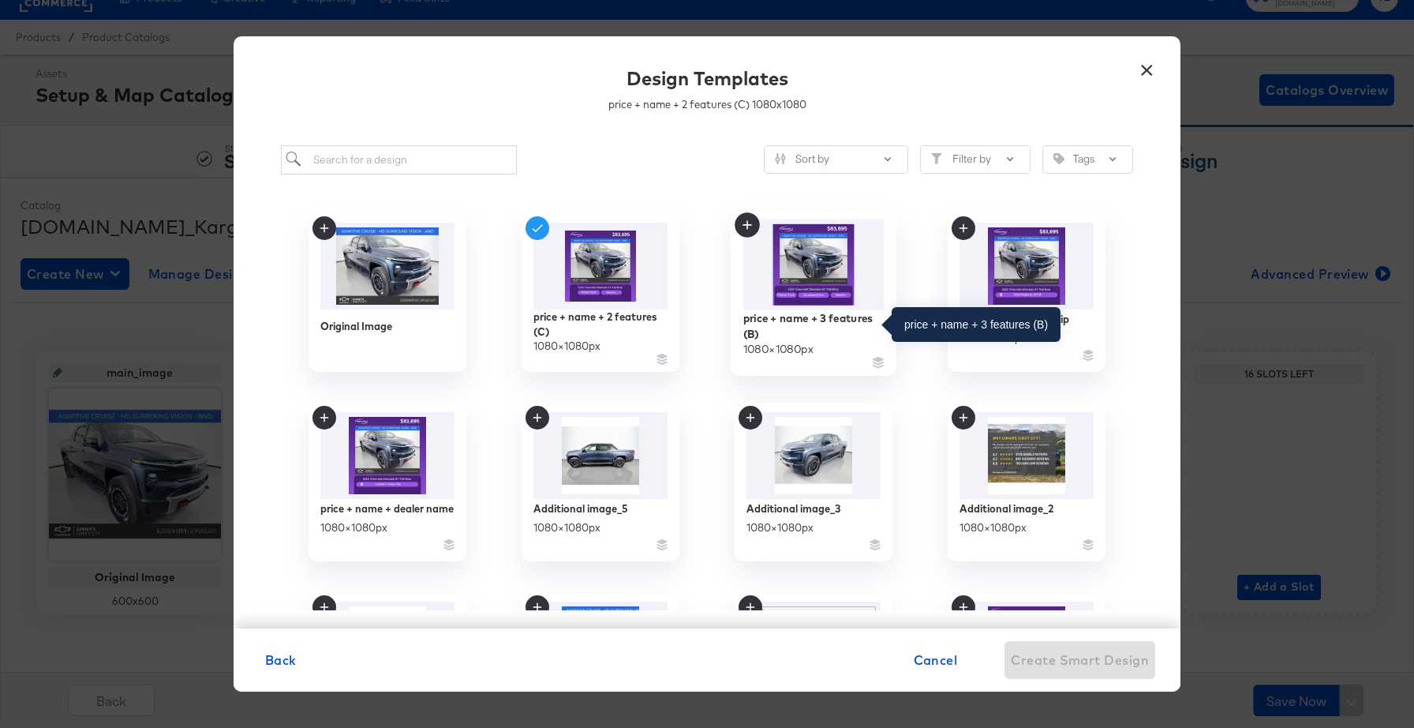
click at [843, 324] on div "price + name + 3 features (B)" at bounding box center [814, 325] width 141 height 31
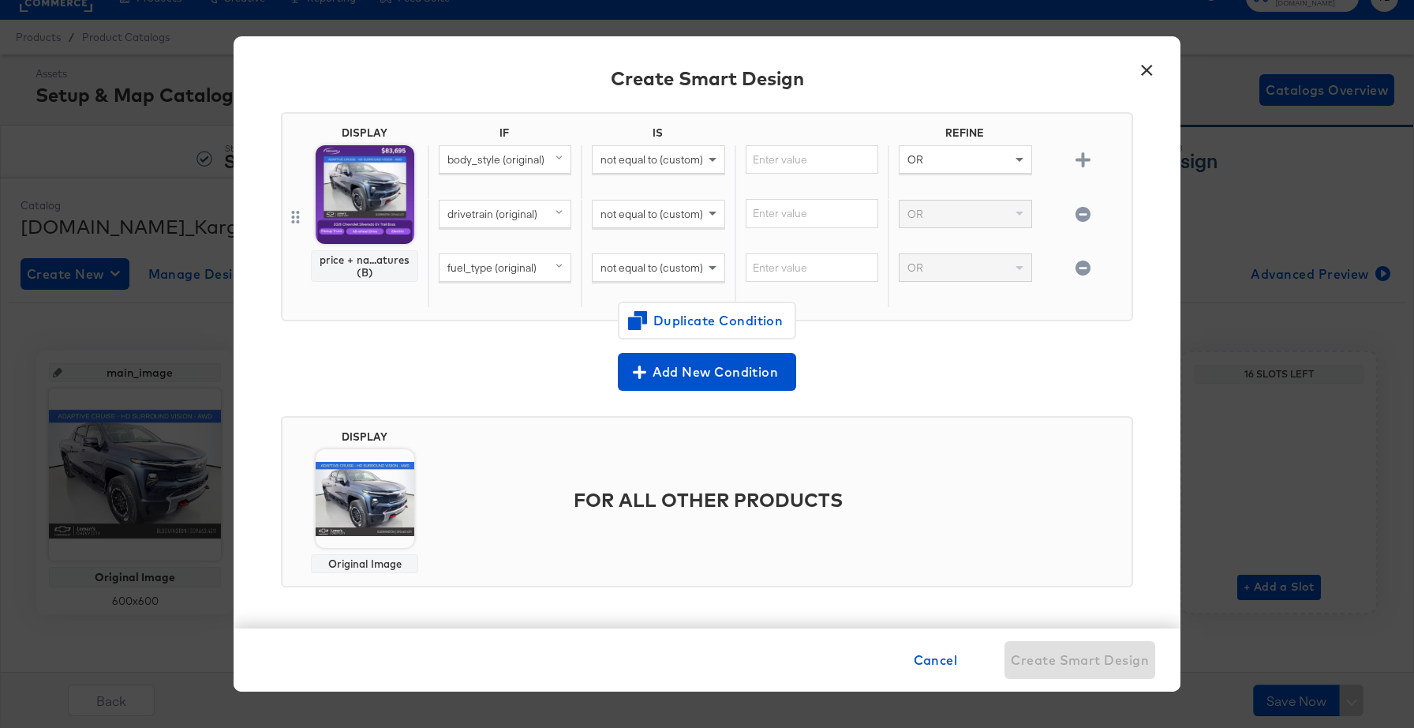
scroll to position [148, 0]
click at [347, 535] on img at bounding box center [365, 499] width 99 height 99
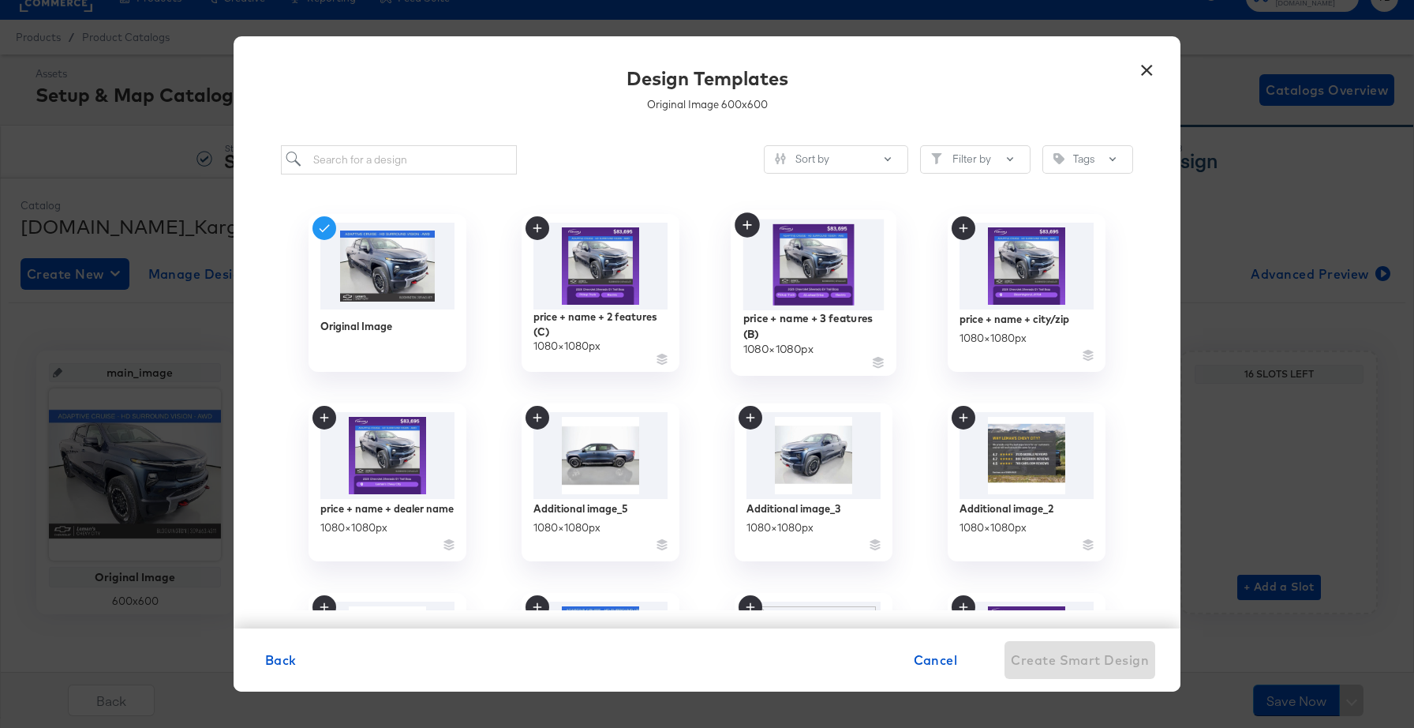
click at [798, 303] on img at bounding box center [814, 264] width 141 height 91
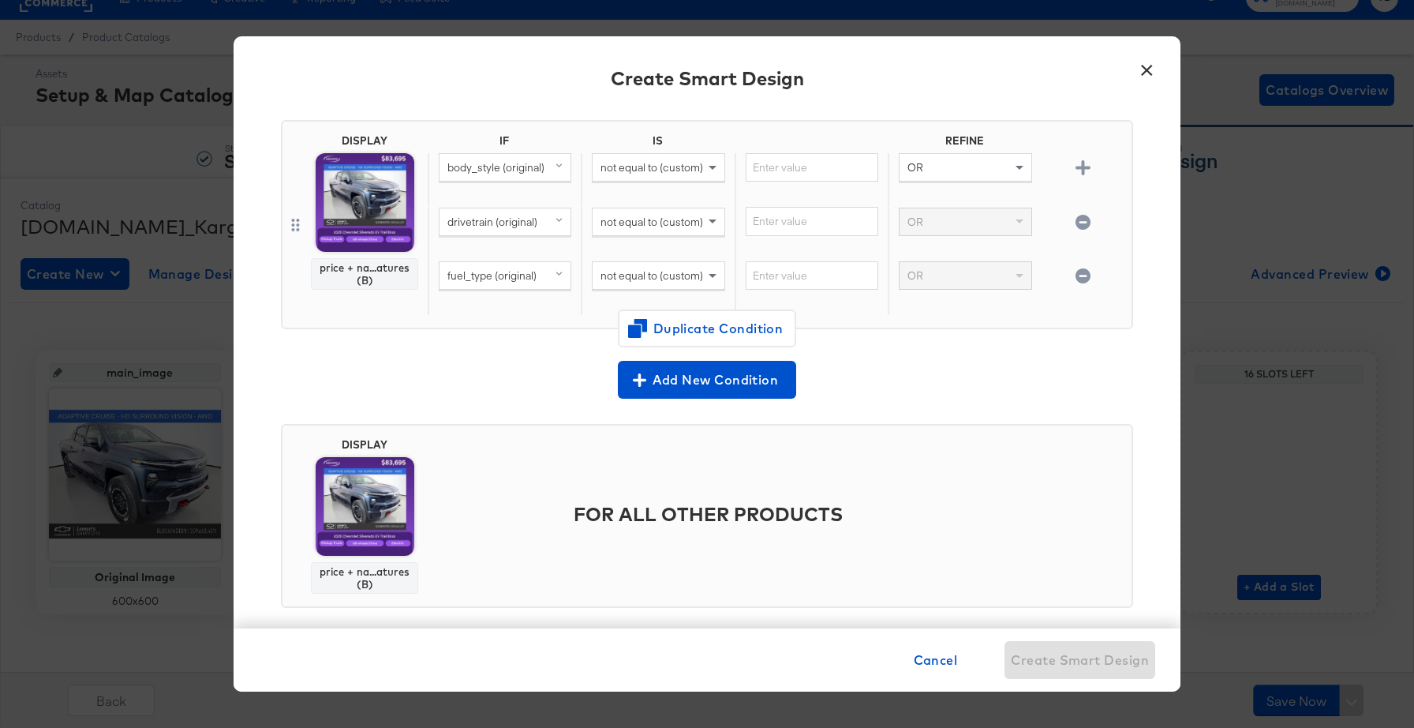
scroll to position [141, 0]
click at [368, 541] on img at bounding box center [365, 505] width 99 height 99
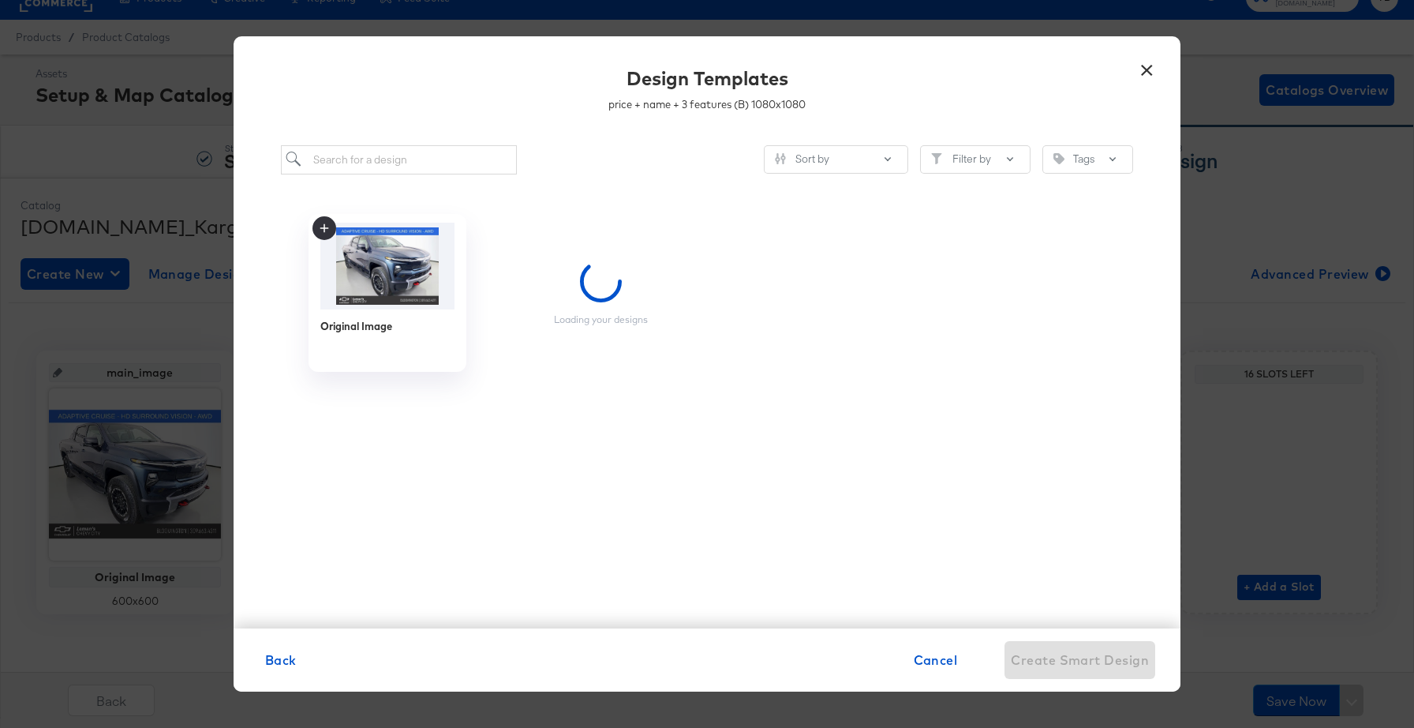
scroll to position [0, 0]
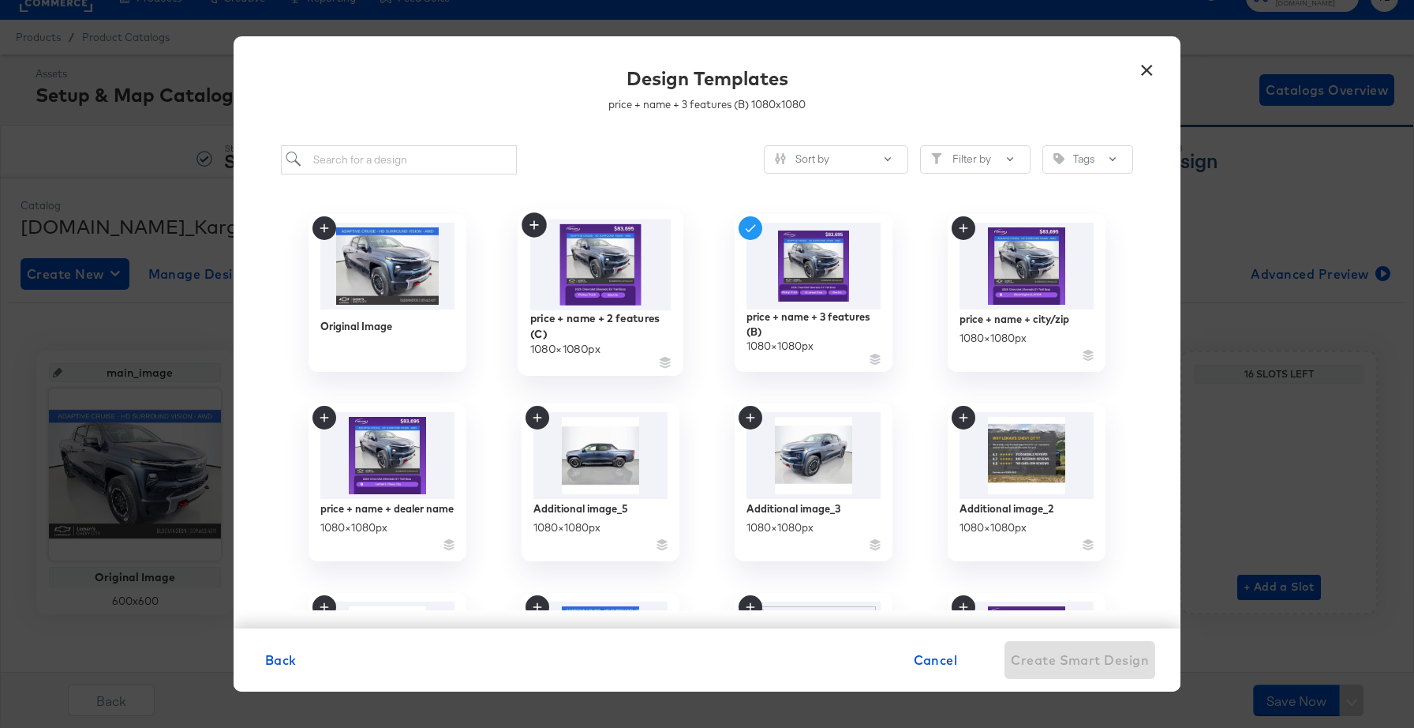
click at [620, 270] on img at bounding box center [600, 264] width 141 height 91
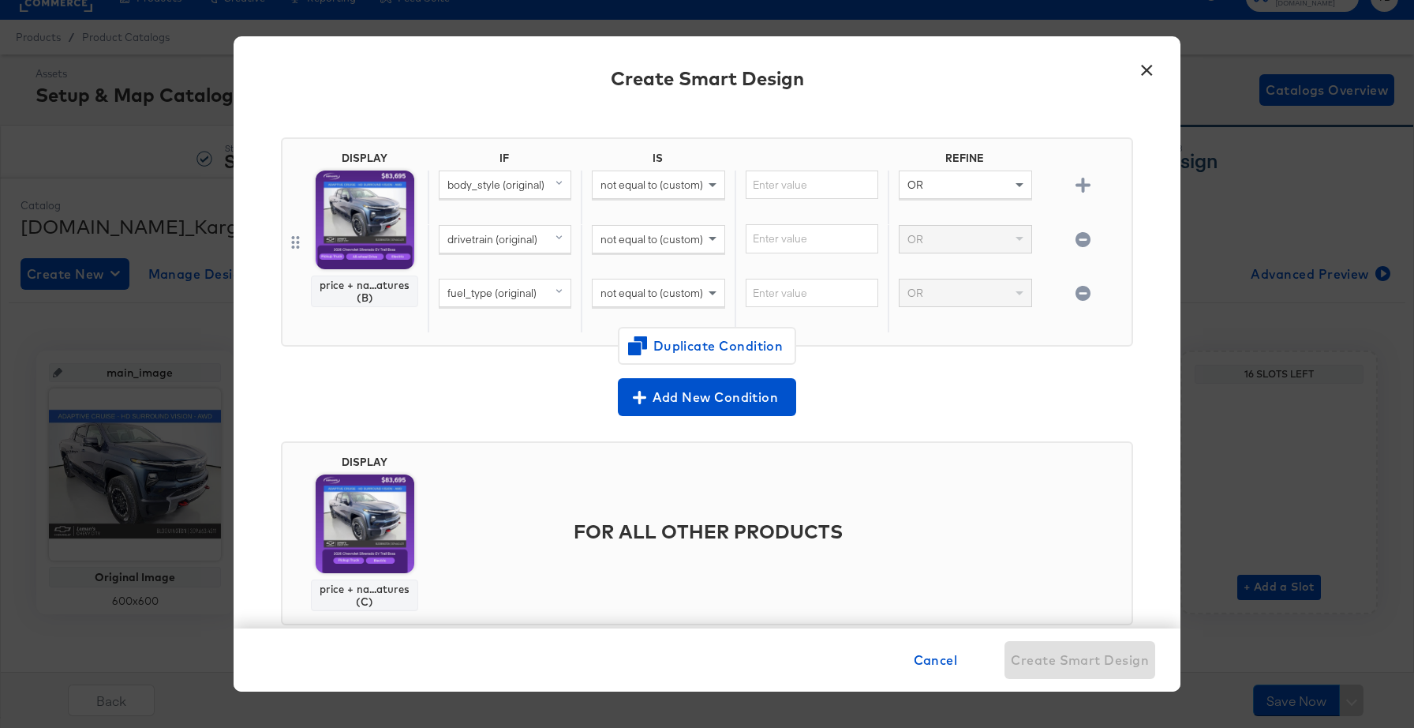
scroll to position [92, 0]
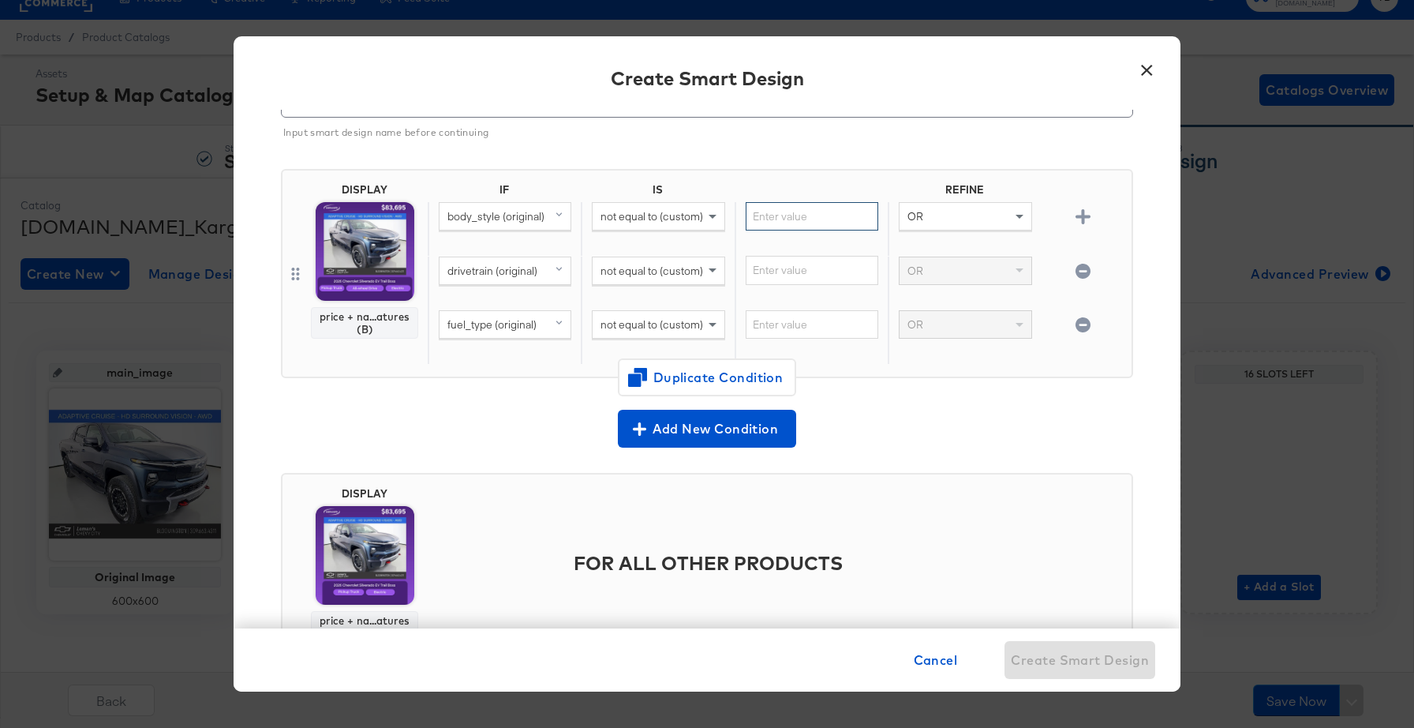
click at [822, 228] on input "text" at bounding box center [812, 216] width 133 height 29
click at [982, 547] on div "FOR ALL OTHER PRODUCTS" at bounding box center [777, 563] width 698 height 74
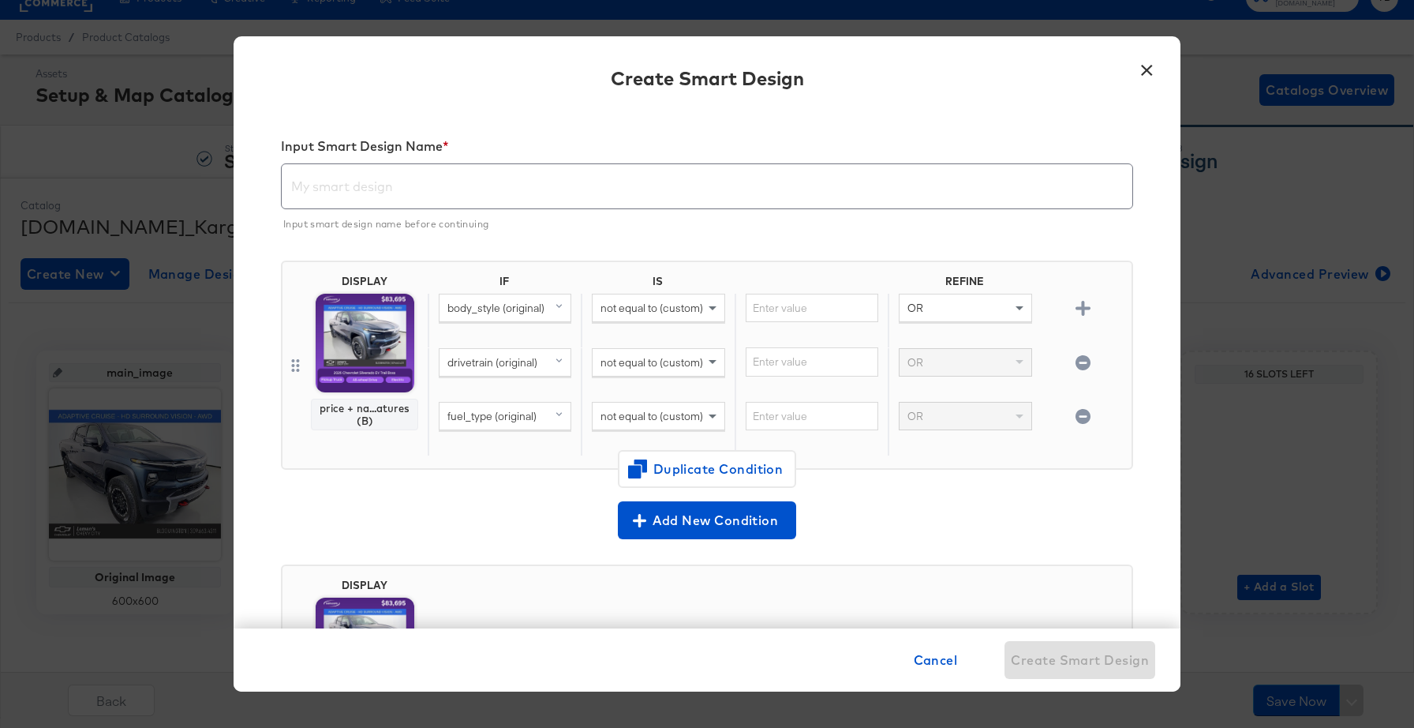
click at [373, 180] on input "text" at bounding box center [707, 180] width 851 height 44
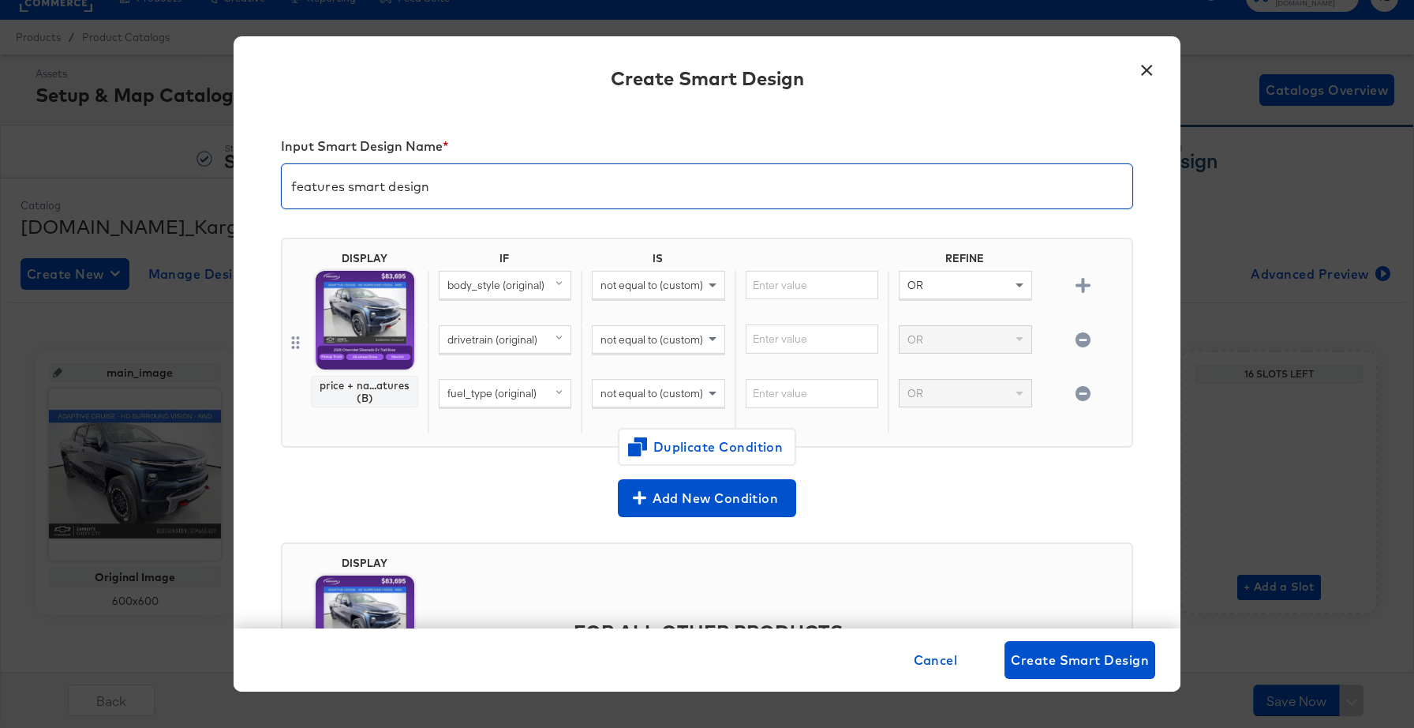
click at [290, 185] on input "features smart design" at bounding box center [707, 180] width 851 height 44
click at [561, 196] on input "logo + price + features smart design" at bounding box center [707, 180] width 851 height 44
type input "logo + price + features smart design"
click at [1107, 665] on span "Create Smart Design" at bounding box center [1080, 660] width 138 height 22
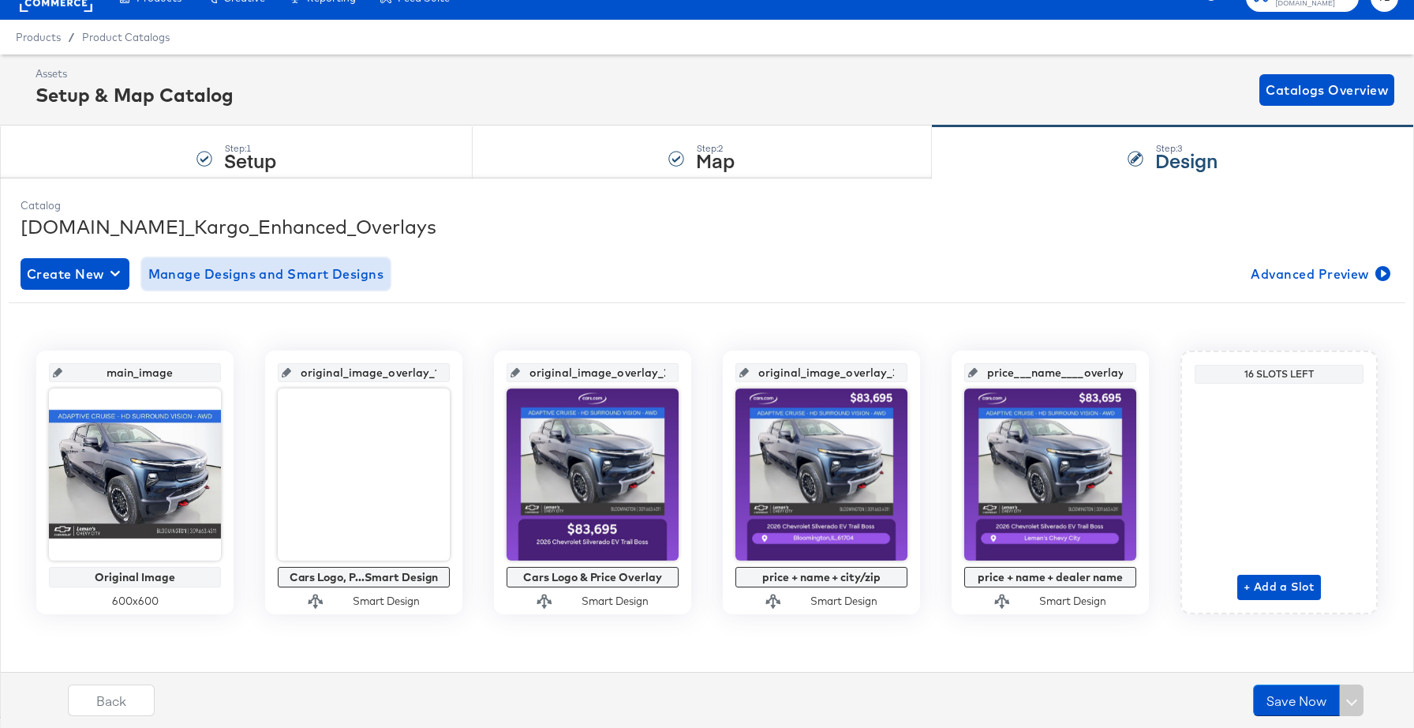
click at [261, 275] on span "Manage Designs and Smart Designs" at bounding box center [266, 274] width 236 height 22
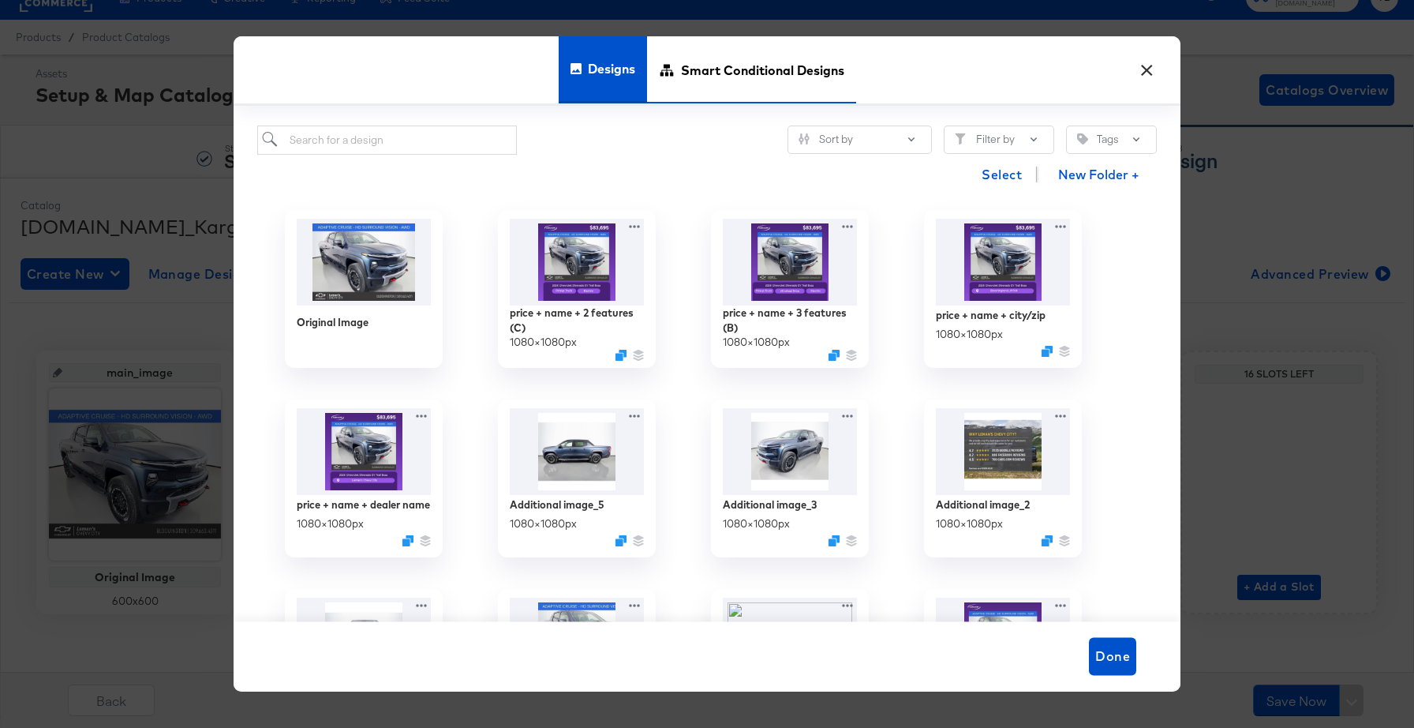
click at [749, 66] on span "Smart Conditional Designs" at bounding box center [762, 70] width 163 height 69
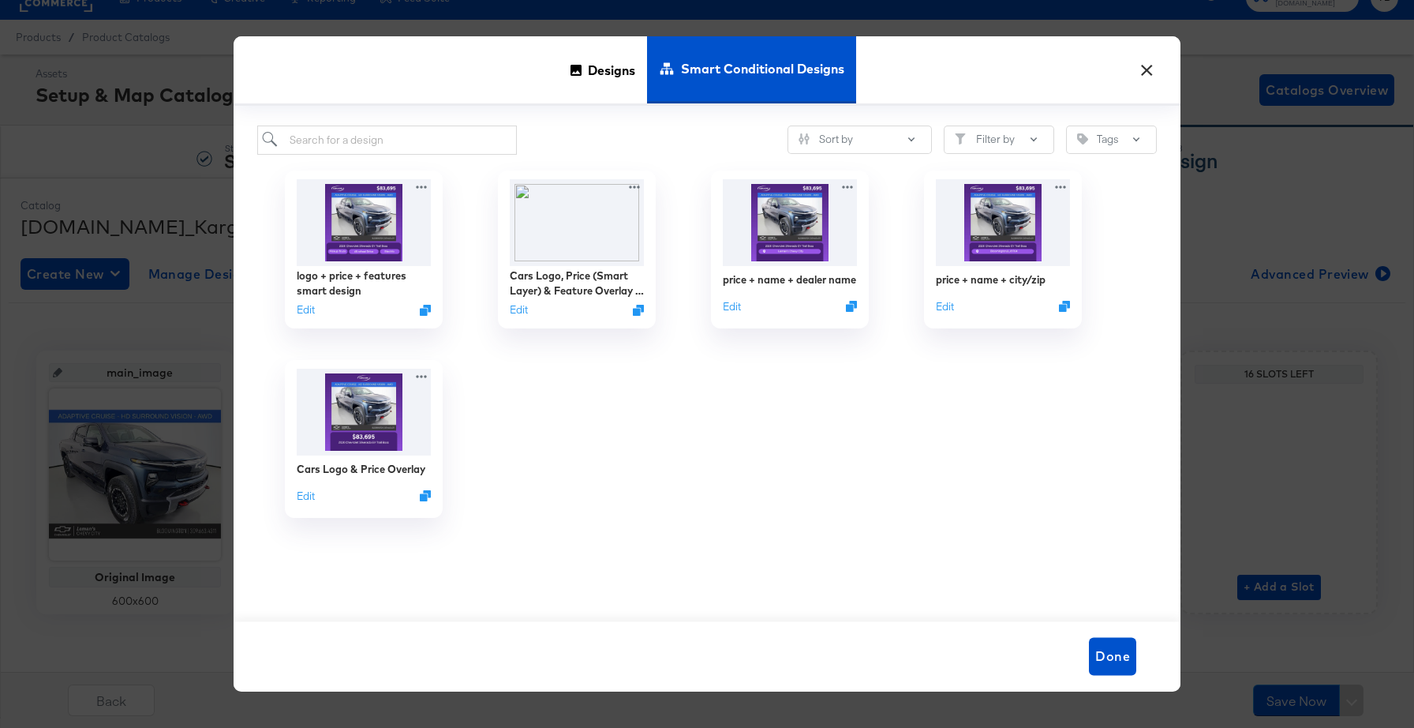
click at [1264, 266] on div "× Designs Smart Conditional Designs Sort by Filter by Tags logo + price + featu…" at bounding box center [707, 364] width 1414 height 728
click at [1148, 69] on button "×" at bounding box center [1147, 66] width 28 height 28
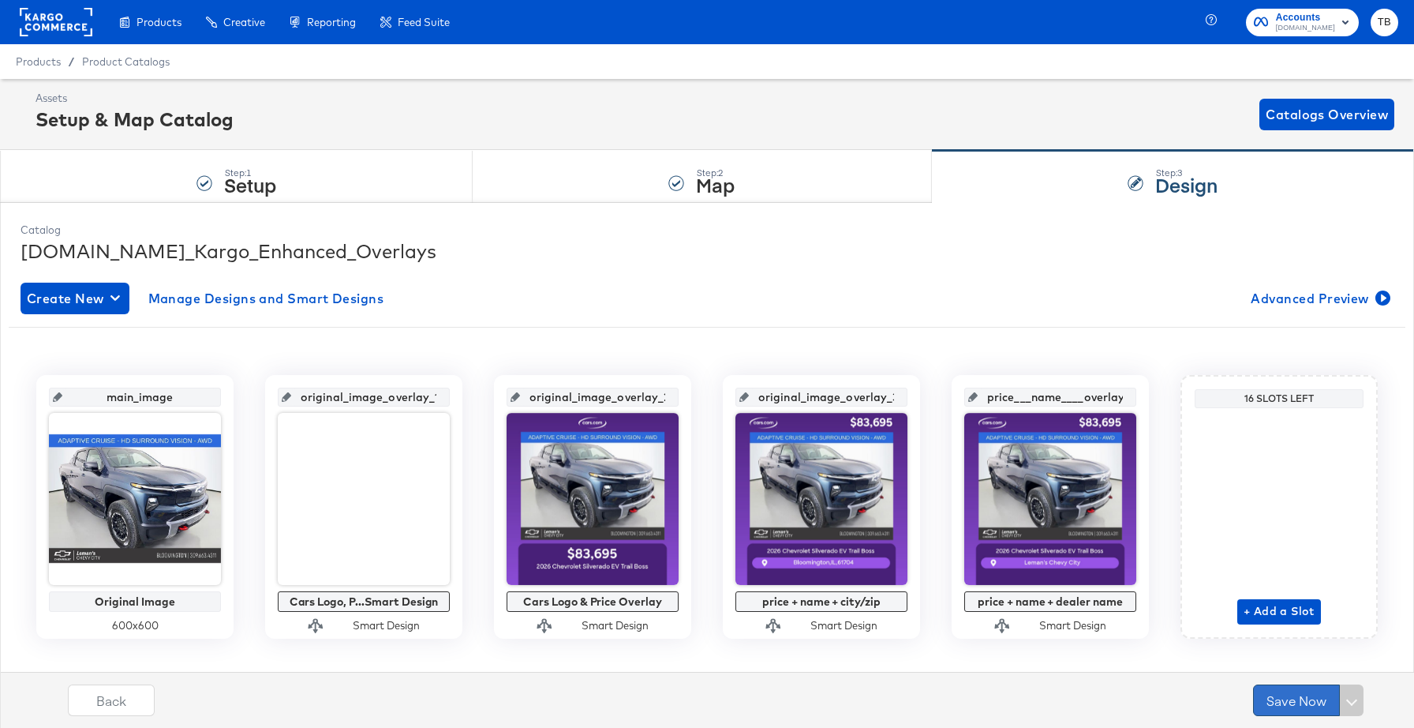
click at [1289, 700] on button "Save Now" at bounding box center [1296, 700] width 87 height 32
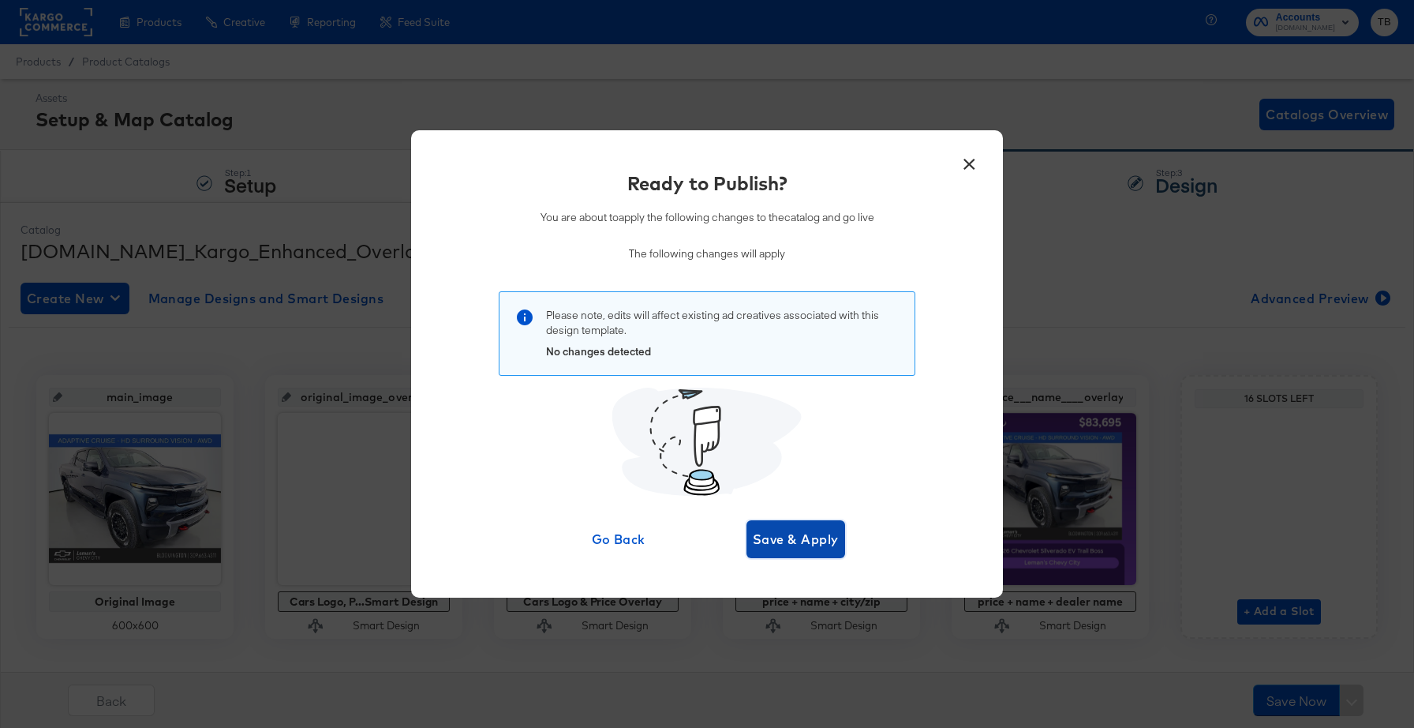
click at [797, 544] on span "Save & Apply" at bounding box center [796, 539] width 86 height 22
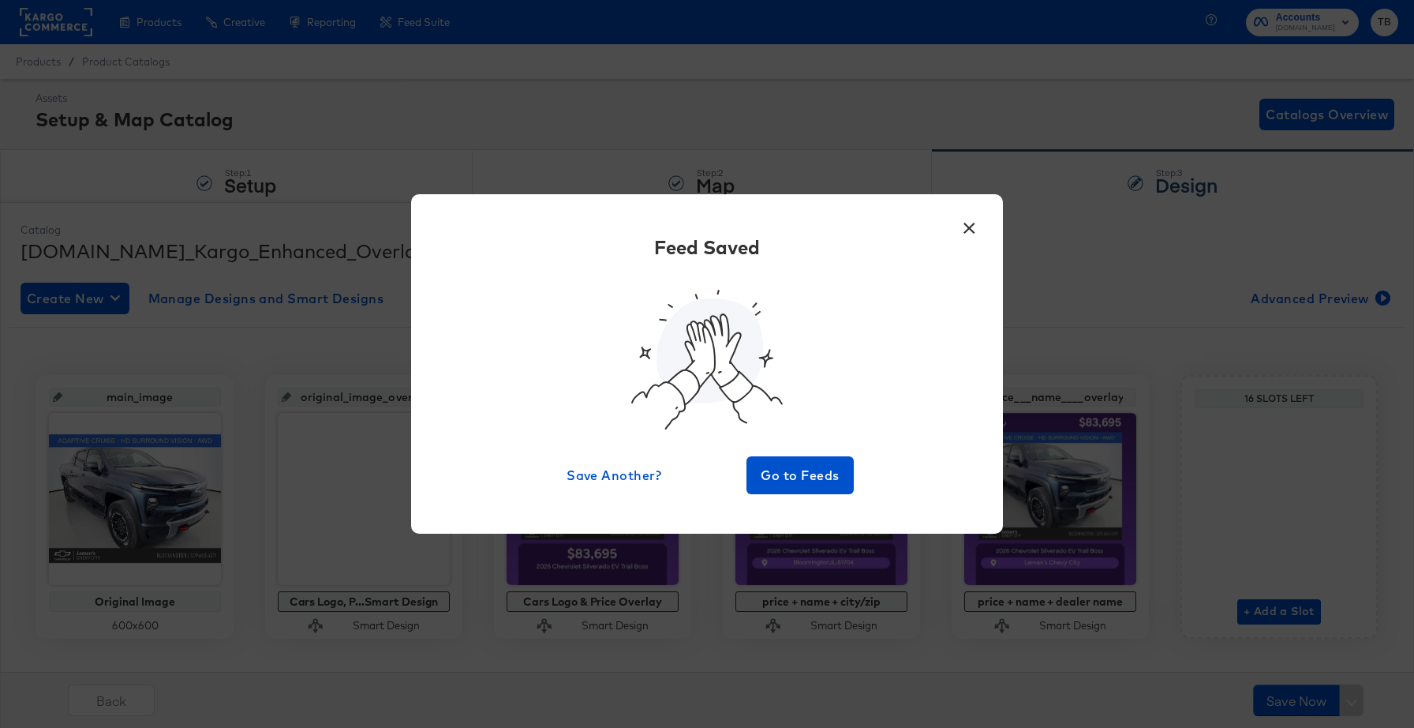
click at [972, 227] on button "×" at bounding box center [969, 224] width 28 height 28
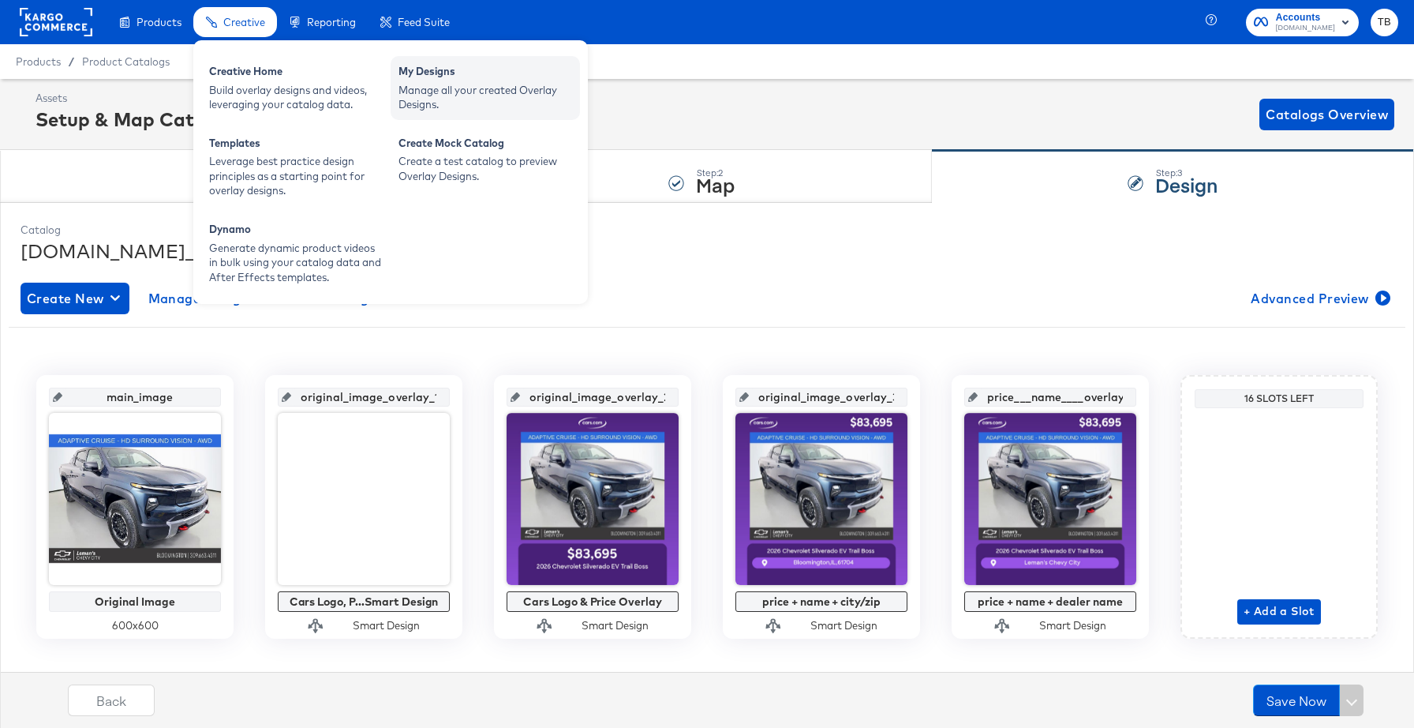
click at [470, 101] on div "Manage all your created Overlay Designs." at bounding box center [486, 97] width 174 height 29
